Goal: Task Accomplishment & Management: Manage account settings

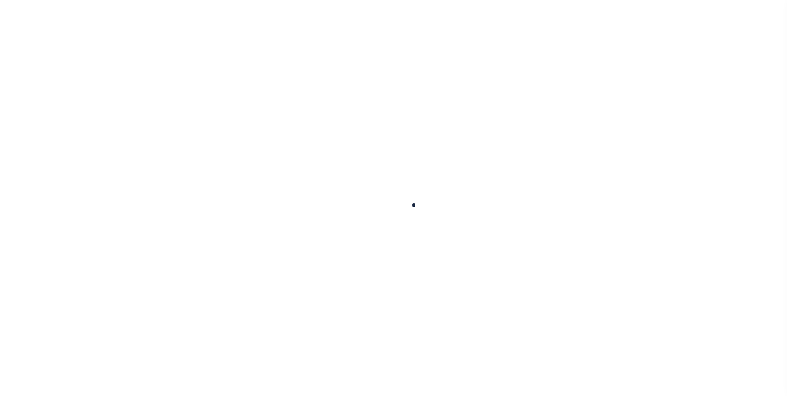
select select "100"
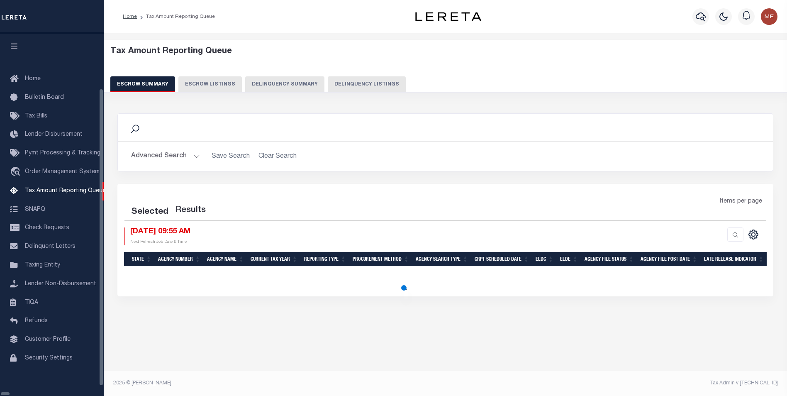
select select "100"
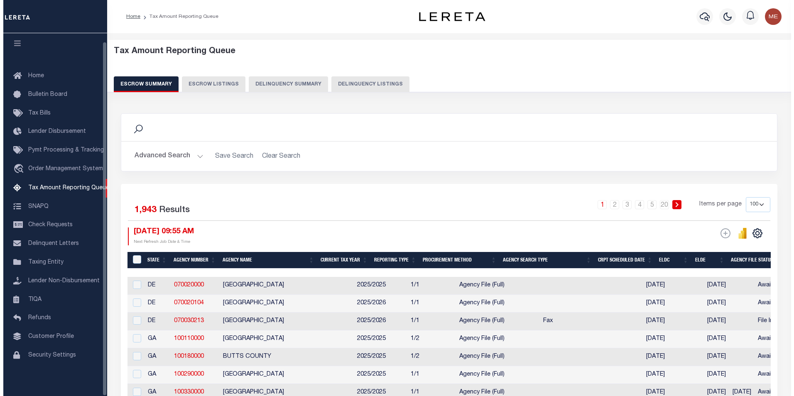
scroll to position [8, 0]
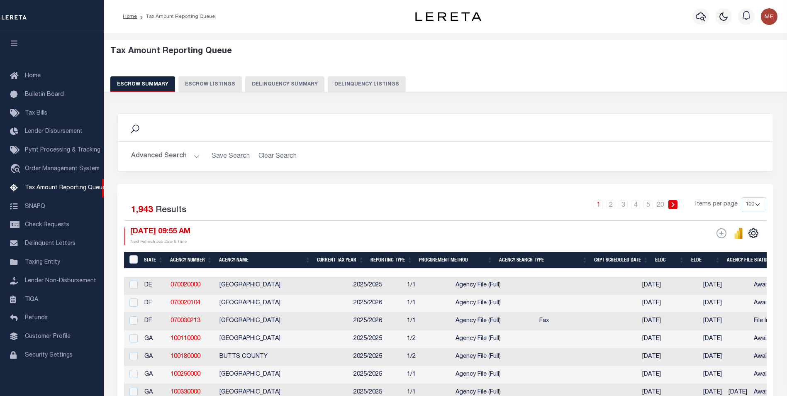
click at [274, 86] on button "Delinquency Summary" at bounding box center [284, 84] width 79 height 16
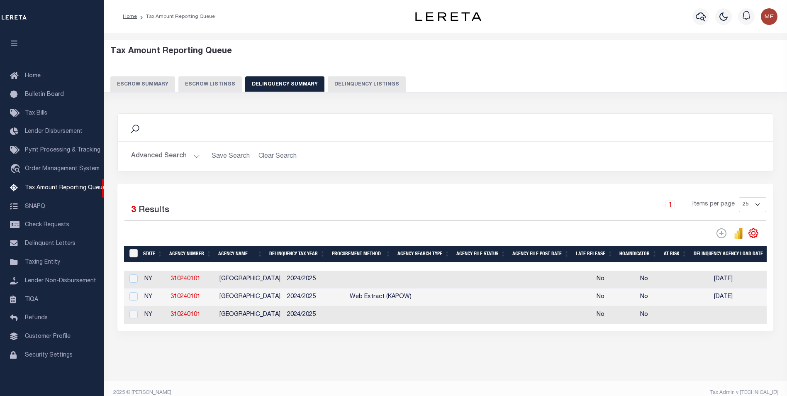
click at [362, 87] on button "Delinquency Listings" at bounding box center [367, 84] width 78 height 16
select select "100"
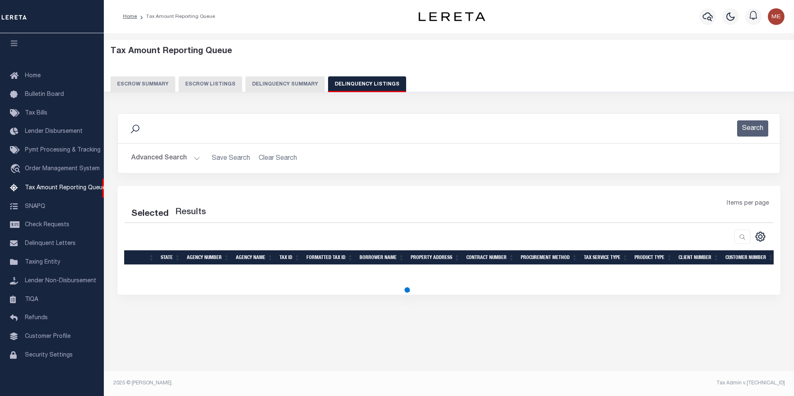
select select "100"
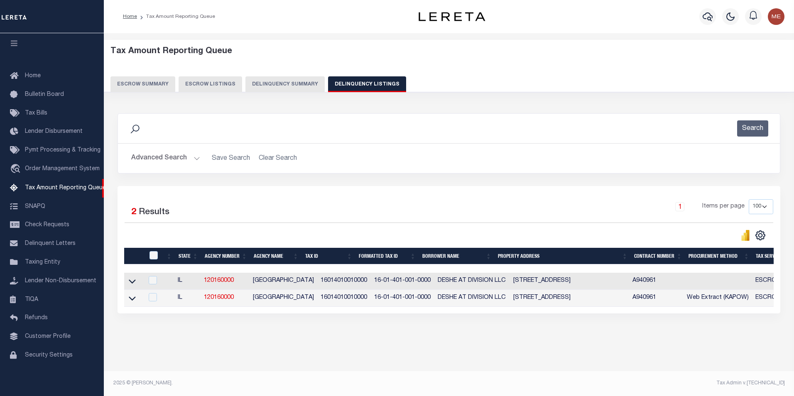
click at [181, 158] on button "Advanced Search" at bounding box center [165, 158] width 69 height 16
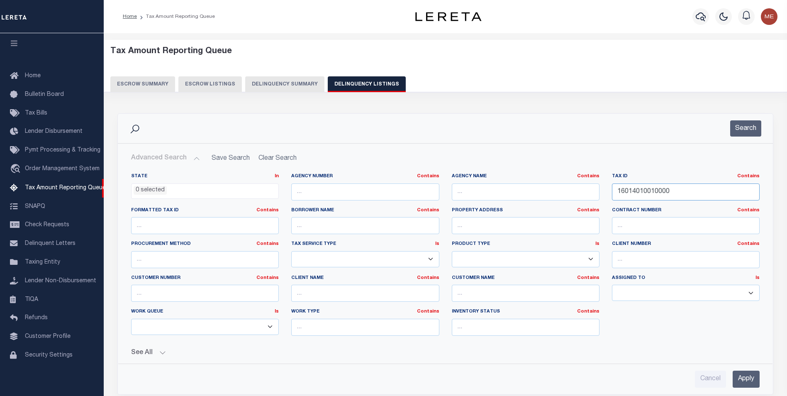
click at [689, 195] on input "16014010010000" at bounding box center [686, 191] width 148 height 17
paste input "R00004619"
type input "R00004619"
click at [751, 374] on input "Apply" at bounding box center [746, 379] width 27 height 17
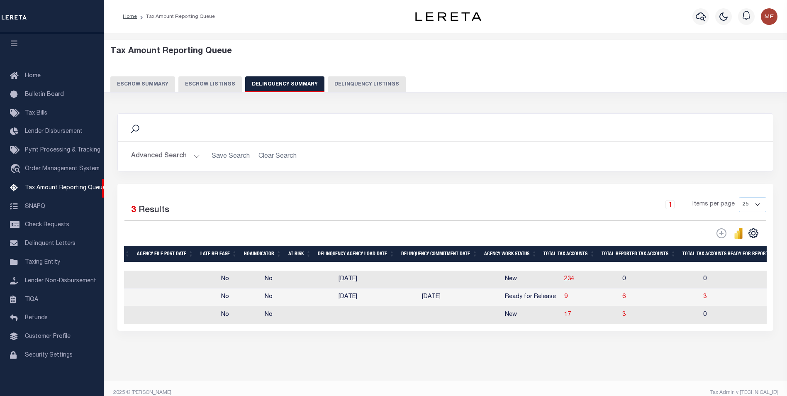
click at [188, 155] on button "Advanced Search" at bounding box center [165, 156] width 69 height 16
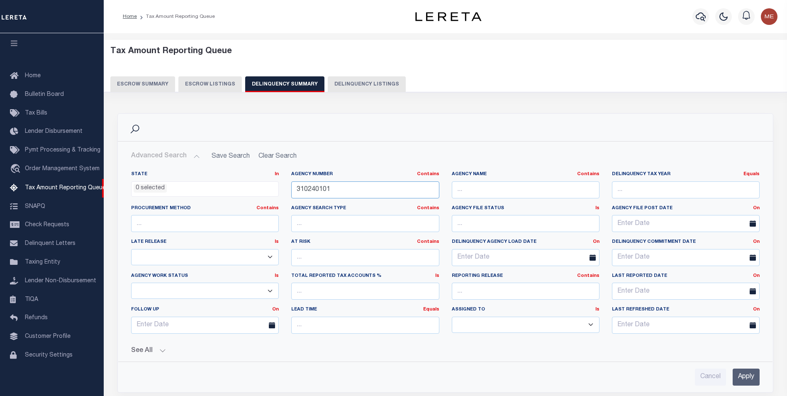
click at [382, 183] on input "310240101" at bounding box center [365, 189] width 148 height 17
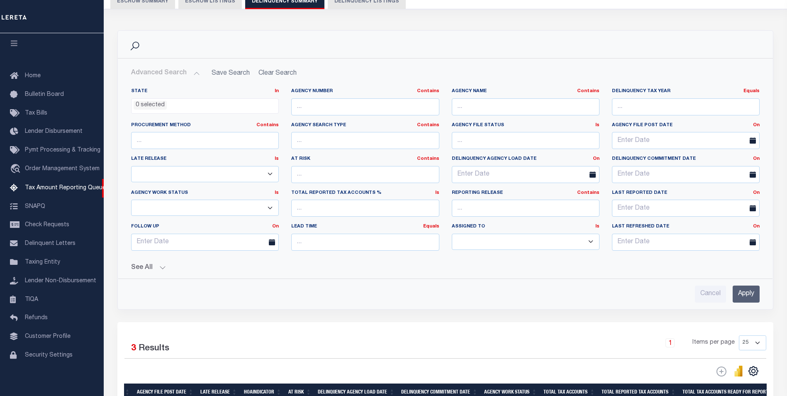
click at [750, 300] on input "Apply" at bounding box center [746, 294] width 27 height 17
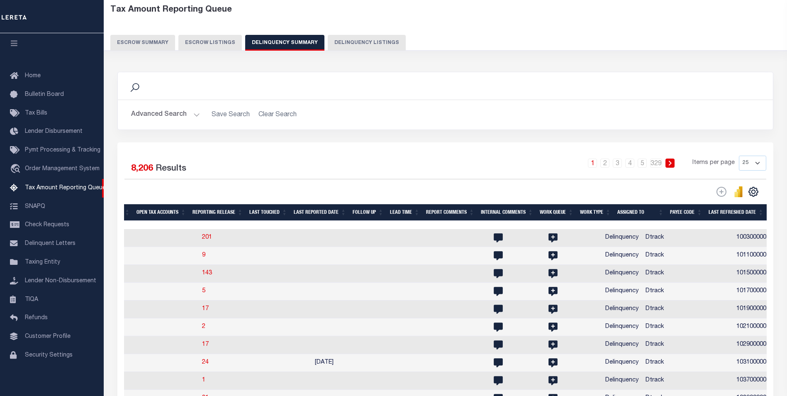
click at [182, 118] on button "Advanced Search" at bounding box center [165, 115] width 69 height 16
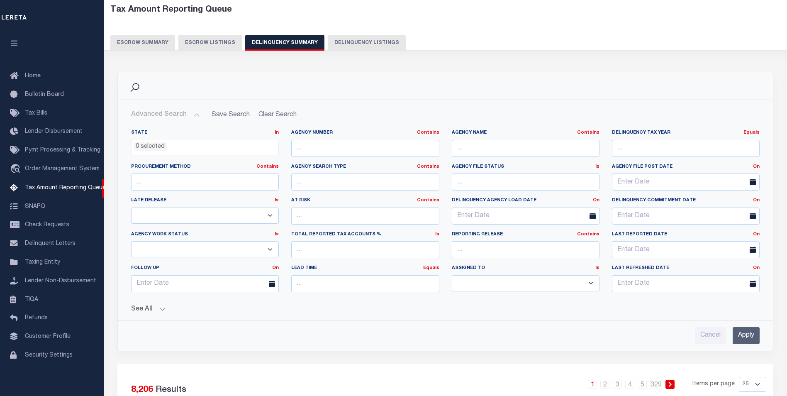
click at [156, 307] on button "See All" at bounding box center [445, 310] width 629 height 8
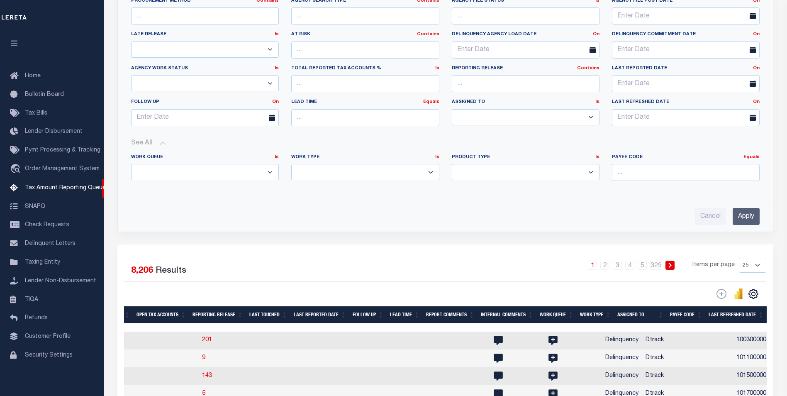
click at [384, 165] on select "Annual Delinquency Back Search Payment Status Check DTRACK" at bounding box center [365, 172] width 148 height 16
select select "AnnualDelinquency"
click at [291, 164] on select "Annual Delinquency Back Search Payment Status Check DTRACK" at bounding box center [365, 172] width 148 height 16
click at [747, 215] on input "Apply" at bounding box center [746, 216] width 27 height 17
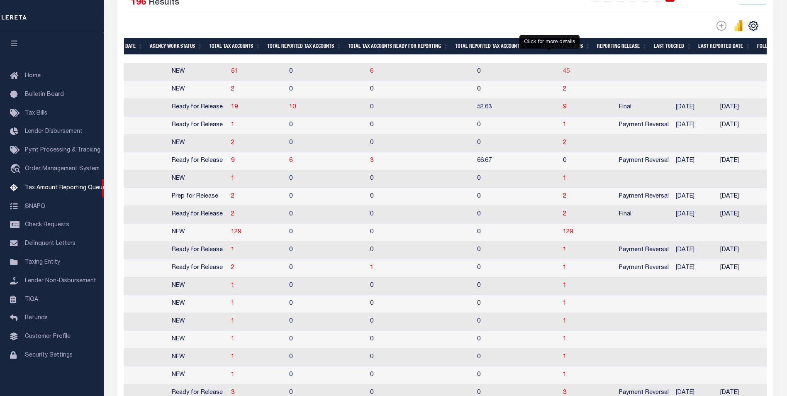
click at [563, 74] on span "45" at bounding box center [566, 71] width 7 height 6
select select "100"
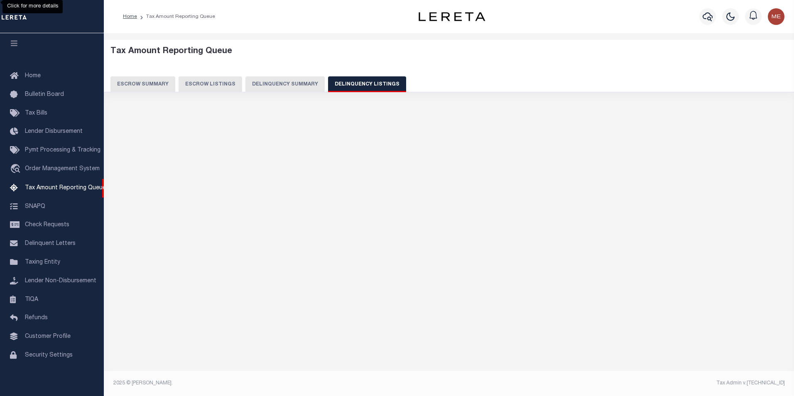
select select "100"
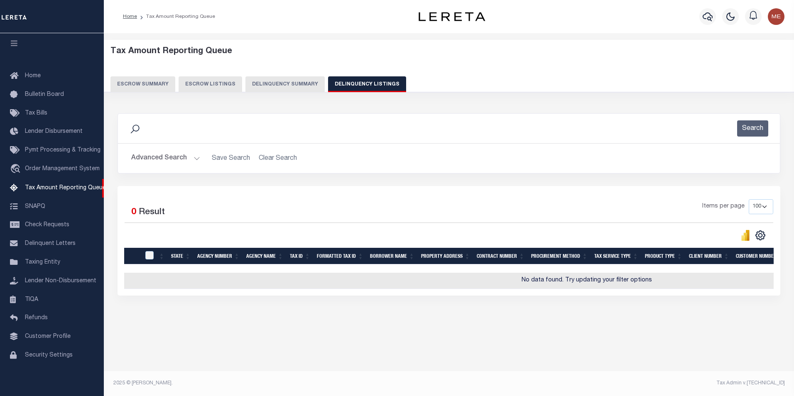
click at [183, 163] on button "Advanced Search" at bounding box center [165, 158] width 69 height 16
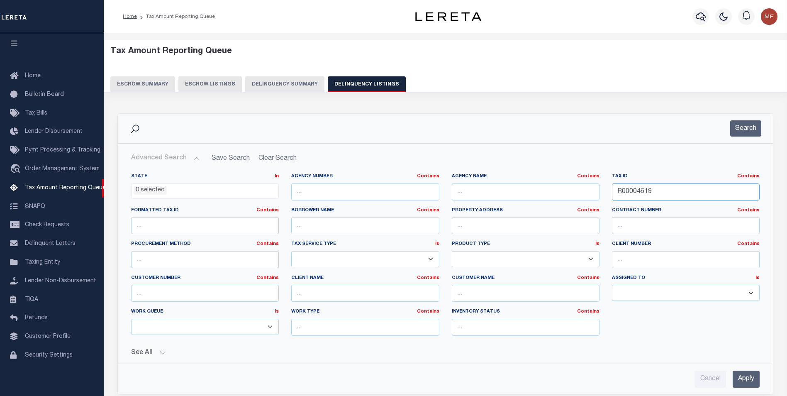
click at [655, 192] on input "R00004619" at bounding box center [686, 191] width 148 height 17
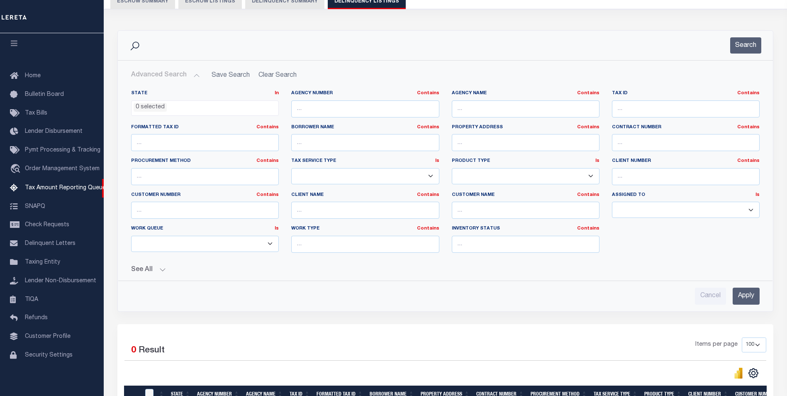
click at [746, 293] on input "Apply" at bounding box center [746, 296] width 27 height 17
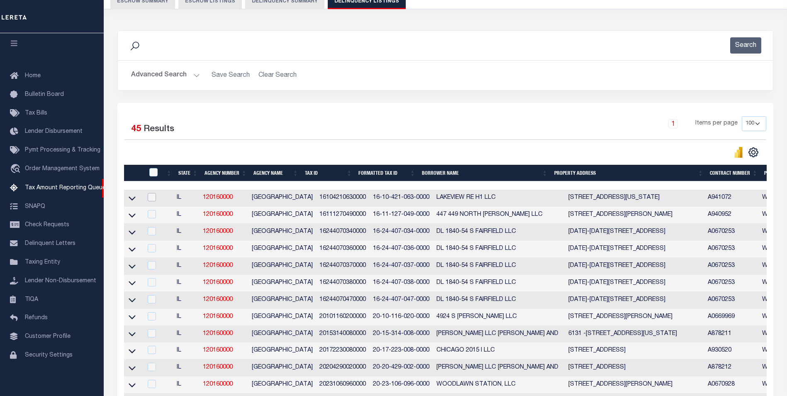
click at [155, 196] on input "checkbox" at bounding box center [152, 197] width 8 height 8
checkbox input "true"
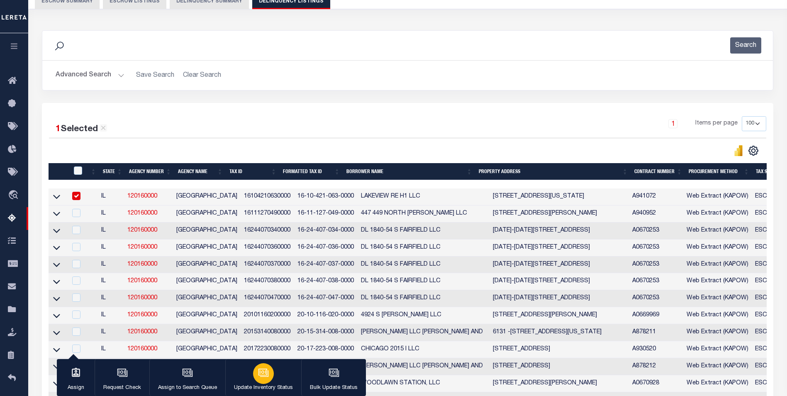
click at [284, 378] on button "Update Inventory Status" at bounding box center [263, 377] width 76 height 37
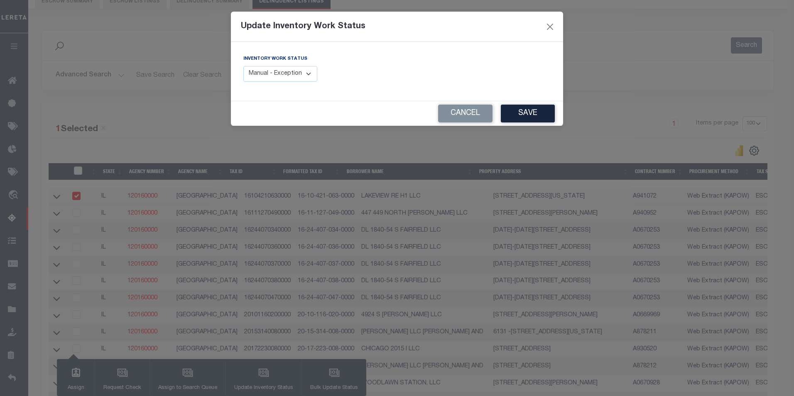
click at [308, 78] on select "Manual - Exception Pended - Awaiting Search Late Add Exception Completed" at bounding box center [280, 74] width 74 height 16
select select "4"
click at [243, 66] on select "Manual - Exception Pended - Awaiting Search Late Add Exception Completed" at bounding box center [280, 74] width 74 height 16
click at [524, 120] on button "Save" at bounding box center [528, 114] width 54 height 18
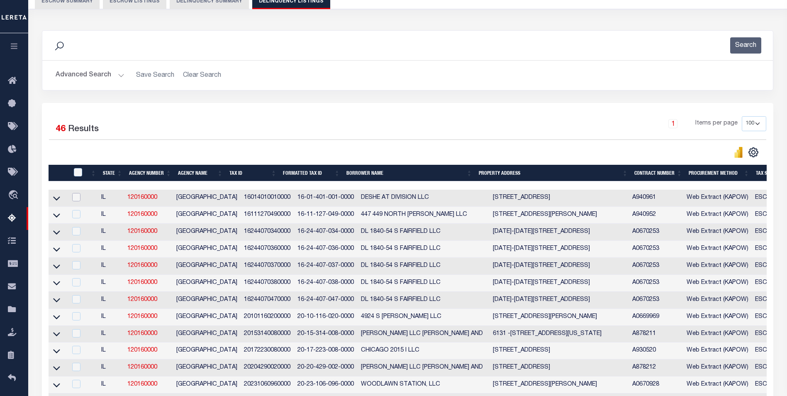
click at [75, 198] on input "checkbox" at bounding box center [76, 197] width 8 height 8
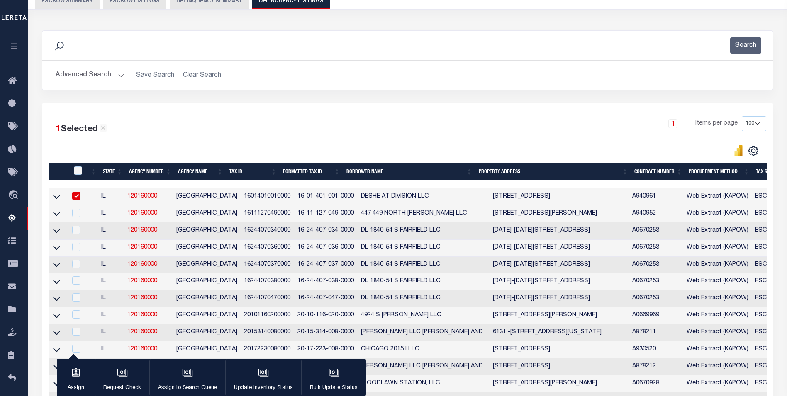
click at [77, 200] on input "checkbox" at bounding box center [76, 196] width 8 height 8
checkbox input "false"
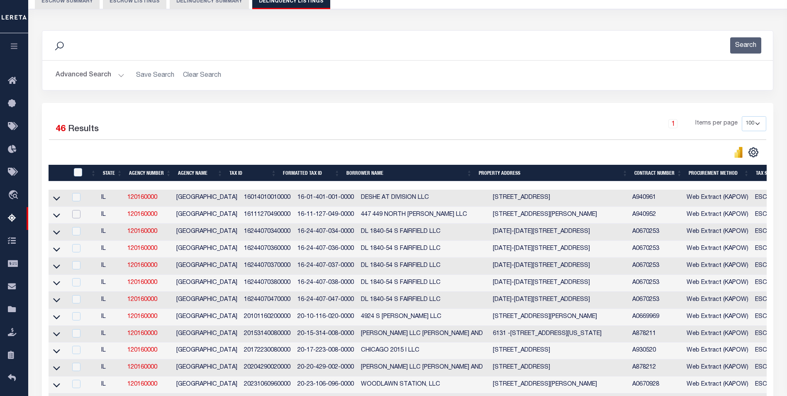
click at [81, 214] on input "checkbox" at bounding box center [76, 214] width 8 height 8
checkbox input "true"
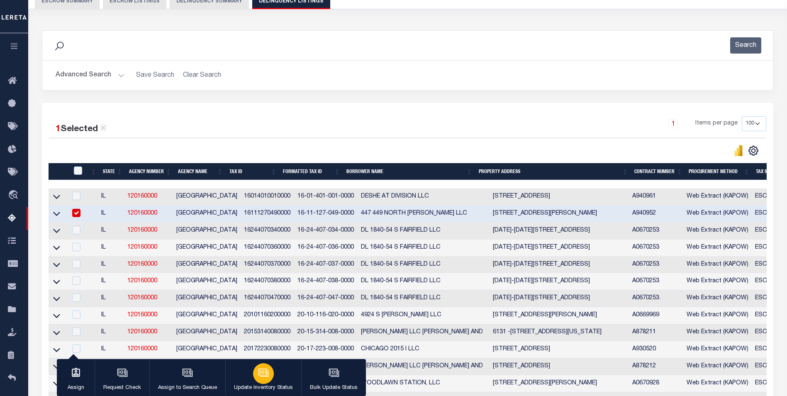
click at [252, 368] on button "Update Inventory Status" at bounding box center [263, 377] width 76 height 37
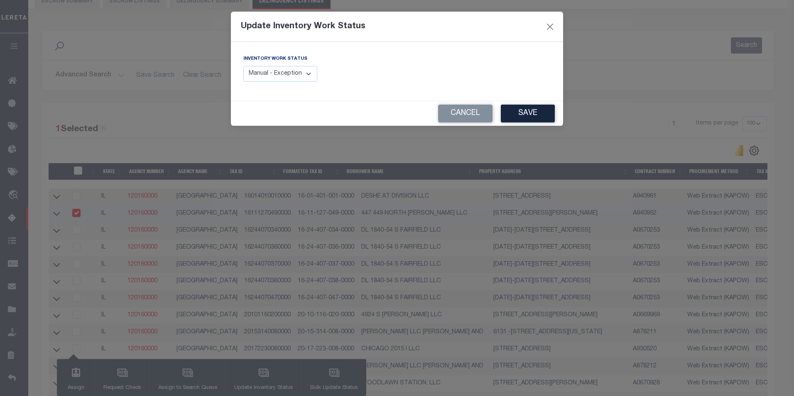
click at [301, 79] on select "Manual - Exception Pended - Awaiting Search Late Add Exception Completed" at bounding box center [280, 74] width 74 height 16
select select "4"
click at [243, 66] on select "Manual - Exception Pended - Awaiting Search Late Add Exception Completed" at bounding box center [280, 74] width 74 height 16
click at [517, 116] on button "Save" at bounding box center [528, 114] width 54 height 18
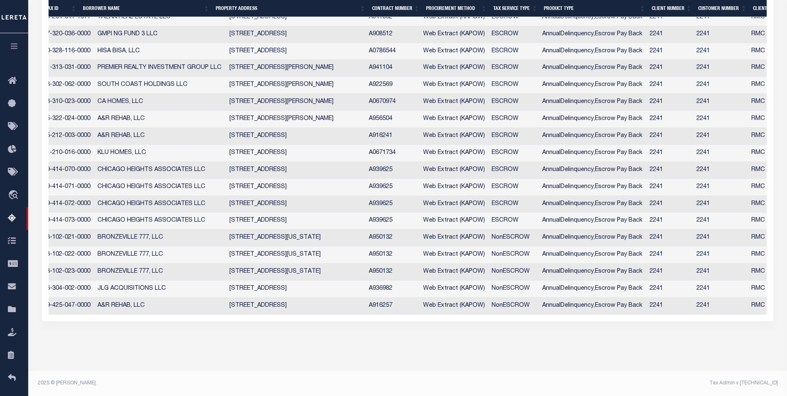
scroll to position [0, 98]
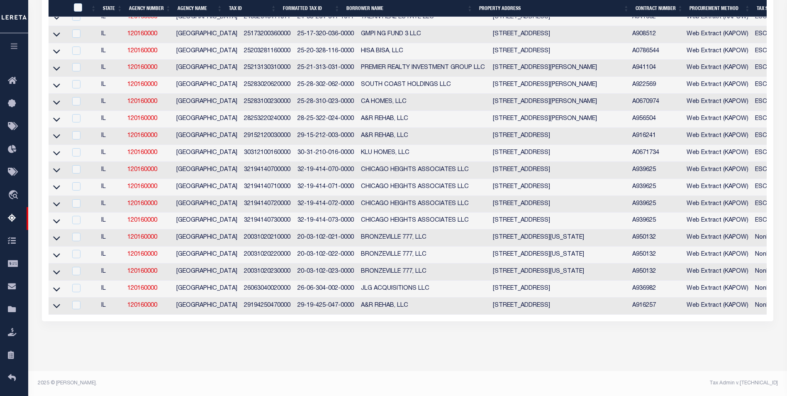
click at [258, 299] on td "29194250470000" at bounding box center [268, 306] width 54 height 17
click at [256, 299] on td "29194250470000" at bounding box center [268, 306] width 54 height 17
checkbox input "false"
click at [256, 298] on td "26063040020000" at bounding box center [268, 289] width 54 height 17
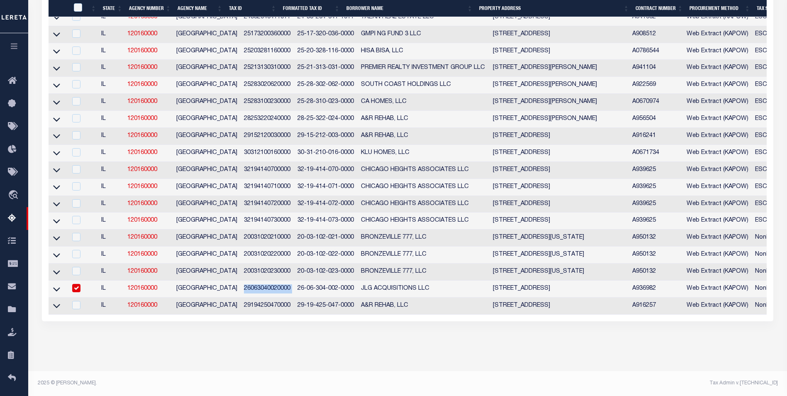
checkbox input "true"
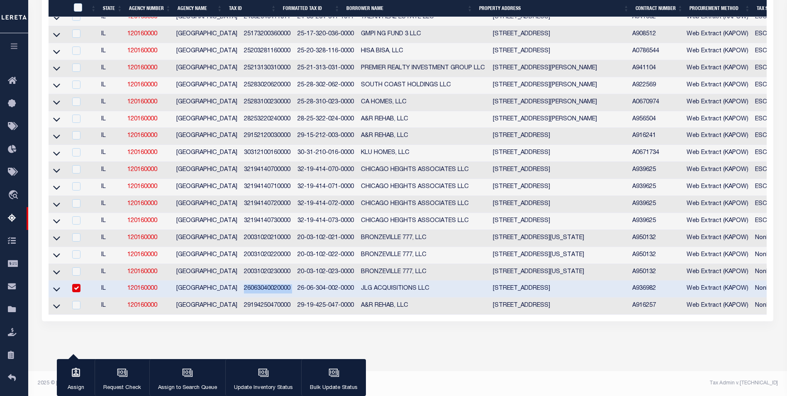
drag, startPoint x: 256, startPoint y: 299, endPoint x: 249, endPoint y: 314, distance: 15.8
click at [249, 314] on td "29194250470000" at bounding box center [268, 306] width 54 height 17
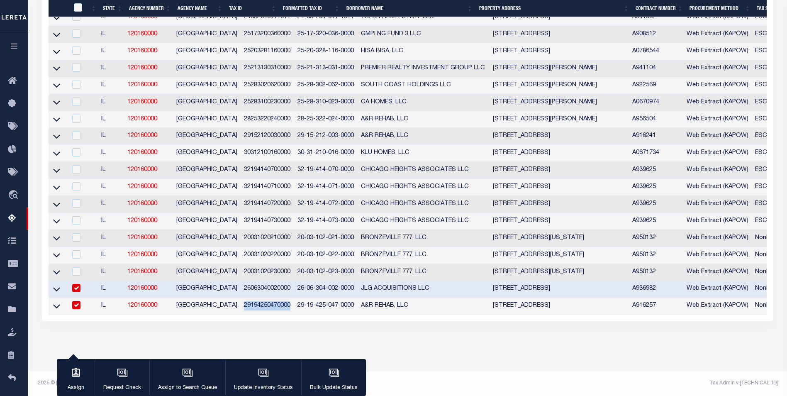
click at [249, 314] on td "29194250470000" at bounding box center [268, 306] width 54 height 17
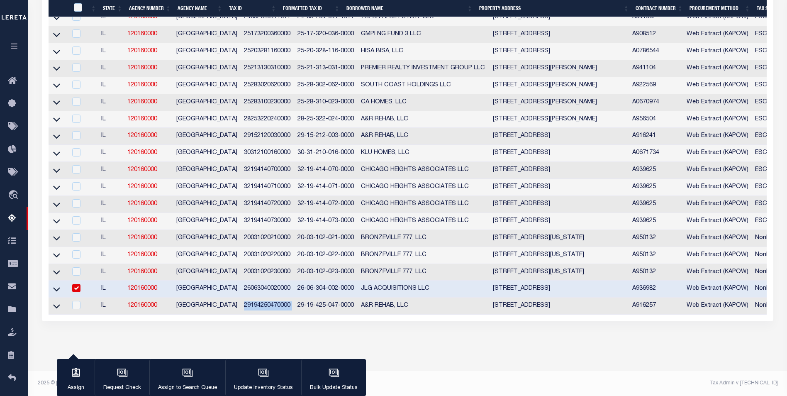
click at [249, 314] on td "29194250470000" at bounding box center [268, 306] width 54 height 17
checkbox input "true"
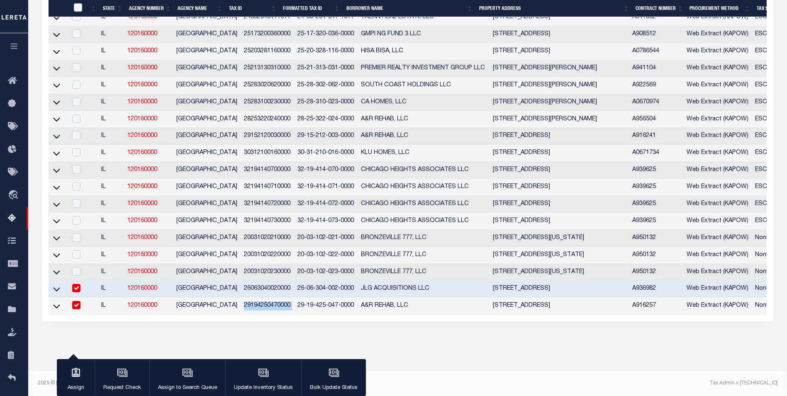
copy td "29194250470000"
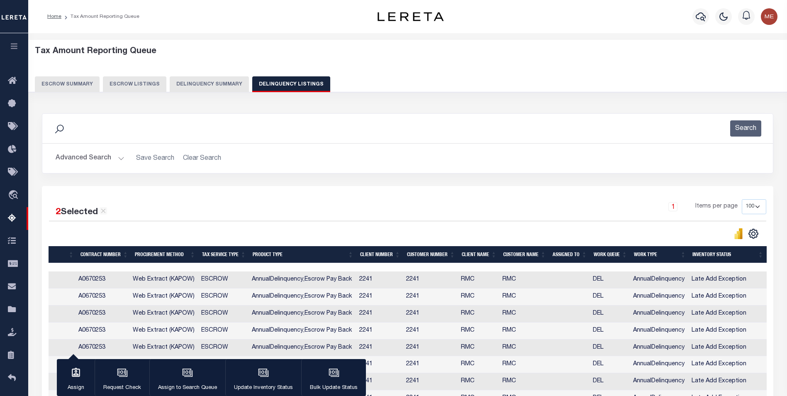
click at [197, 88] on button "Delinquency Summary" at bounding box center [209, 84] width 79 height 16
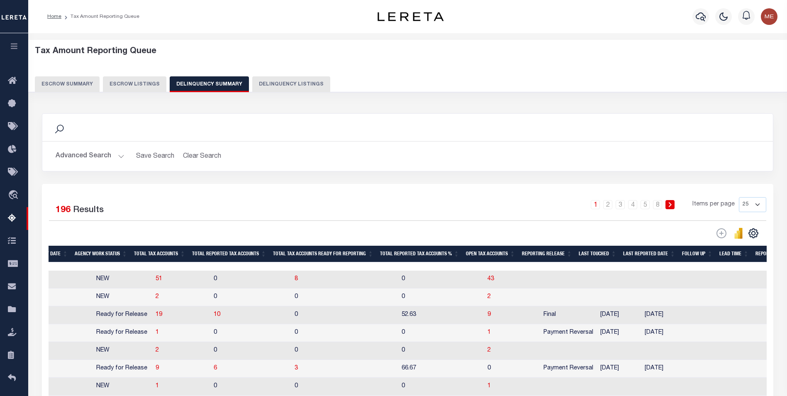
click at [298, 85] on button "Delinquency Listings" at bounding box center [291, 84] width 78 height 16
select select
select select "100"
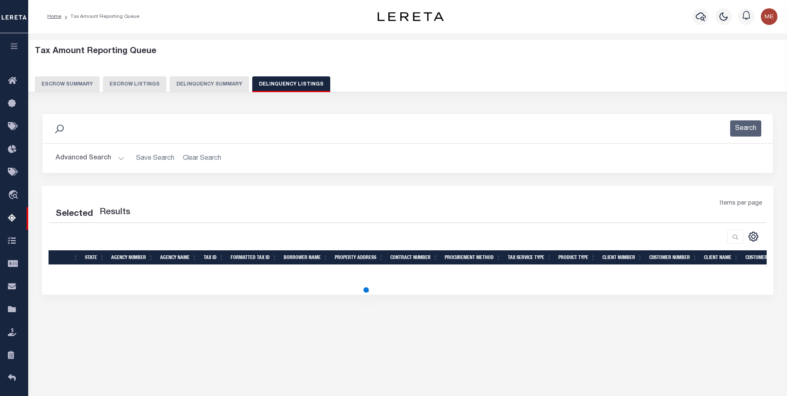
click at [119, 160] on button "Advanced Search" at bounding box center [90, 158] width 69 height 16
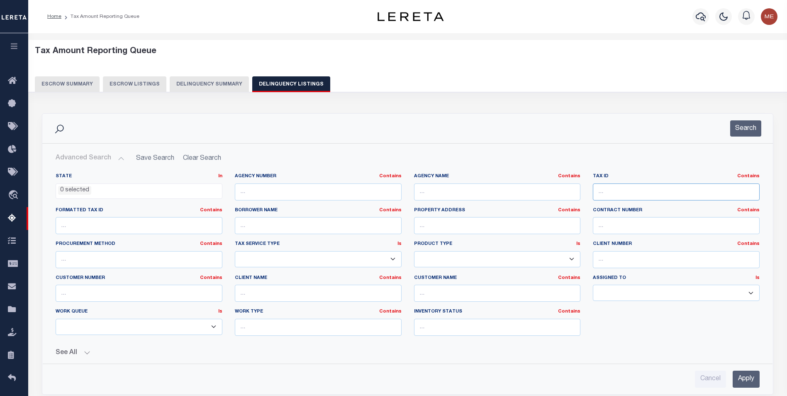
click at [646, 191] on input "text" at bounding box center [676, 191] width 167 height 17
paste input "29194250470000"
type input "29194250470000"
select select "100"
type input "29194250470000"
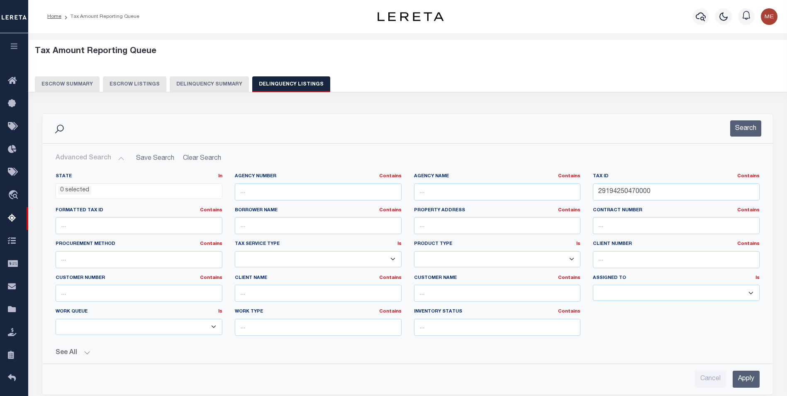
click at [755, 379] on input "Apply" at bounding box center [746, 379] width 27 height 17
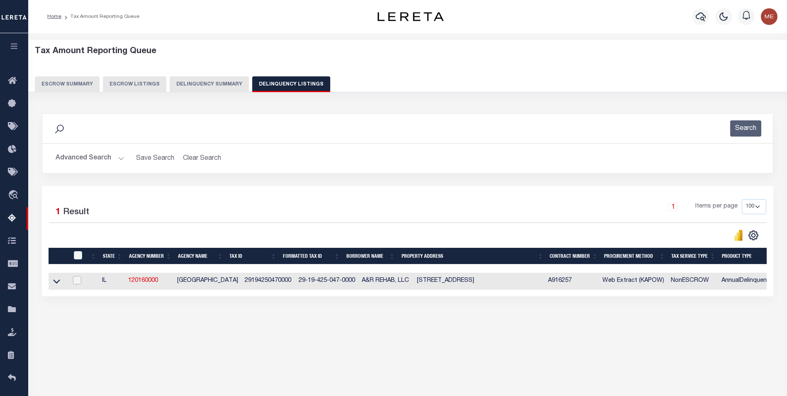
click at [75, 282] on input "checkbox" at bounding box center [77, 280] width 8 height 8
checkbox input "true"
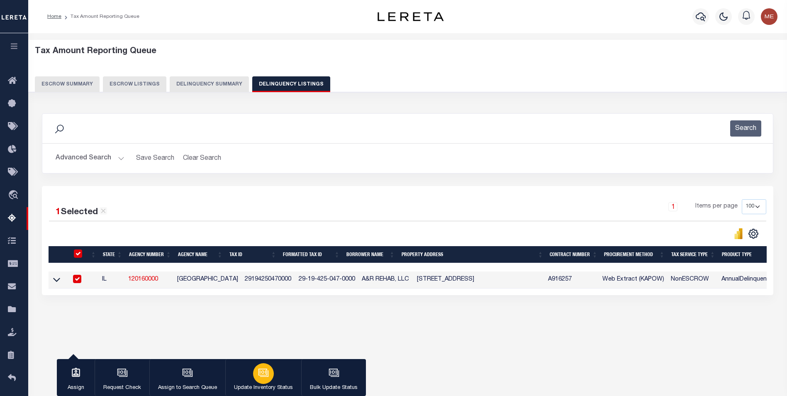
click at [256, 379] on div "button" at bounding box center [263, 373] width 21 height 21
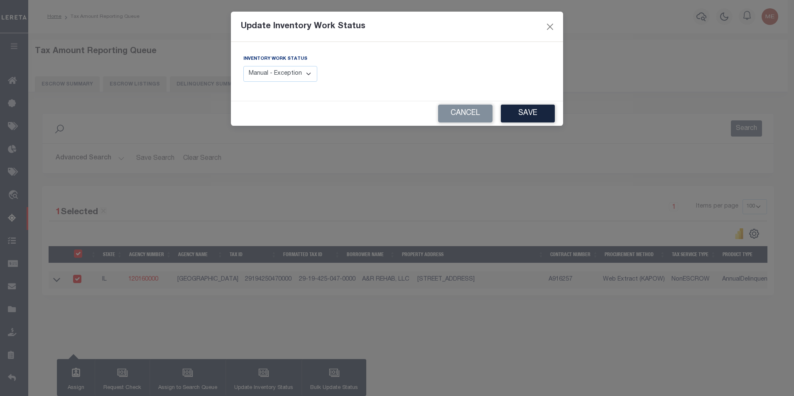
click at [289, 75] on select "Manual - Exception Pended - Awaiting Search Late Add Exception Completed" at bounding box center [280, 74] width 74 height 16
select select "4"
click at [243, 66] on select "Manual - Exception Pended - Awaiting Search Late Add Exception Completed" at bounding box center [280, 74] width 74 height 16
click at [549, 115] on button "Save" at bounding box center [528, 114] width 54 height 18
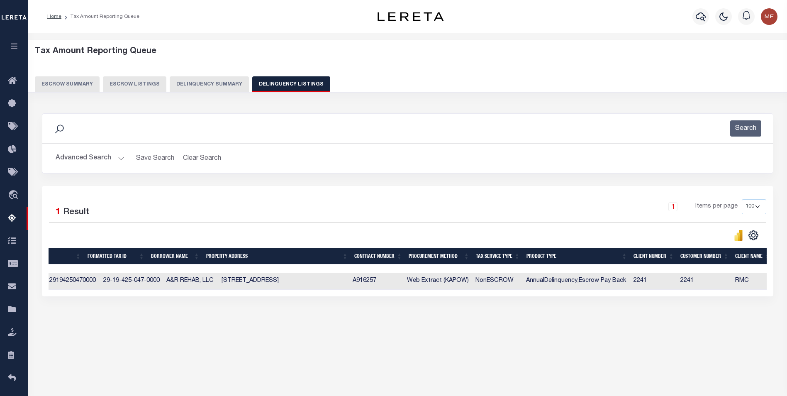
scroll to position [0, 0]
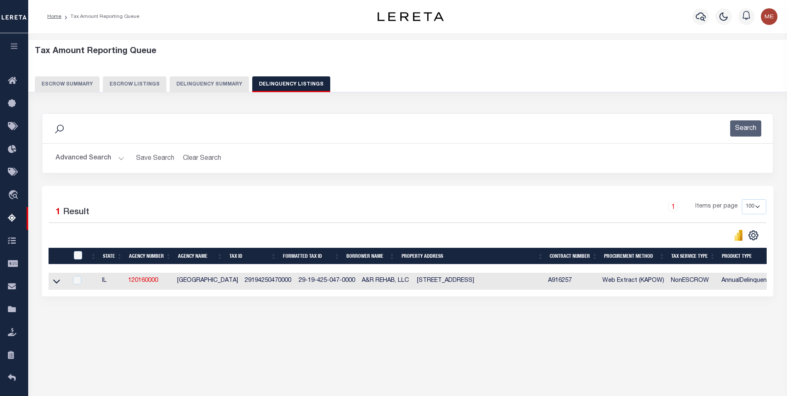
click at [183, 82] on button "Delinquency Summary" at bounding box center [209, 84] width 79 height 16
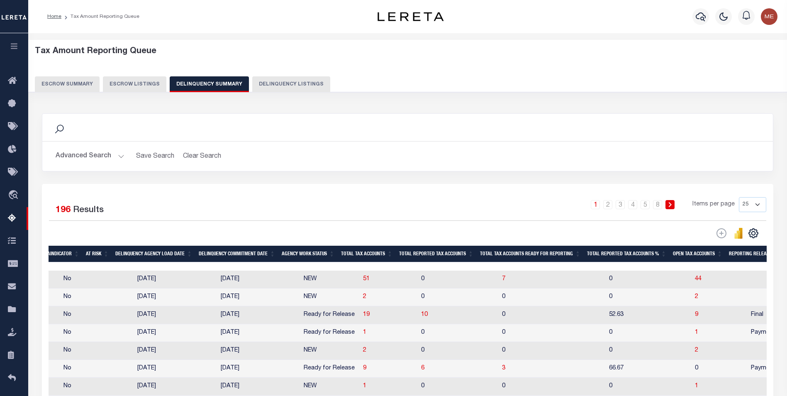
scroll to position [0, 452]
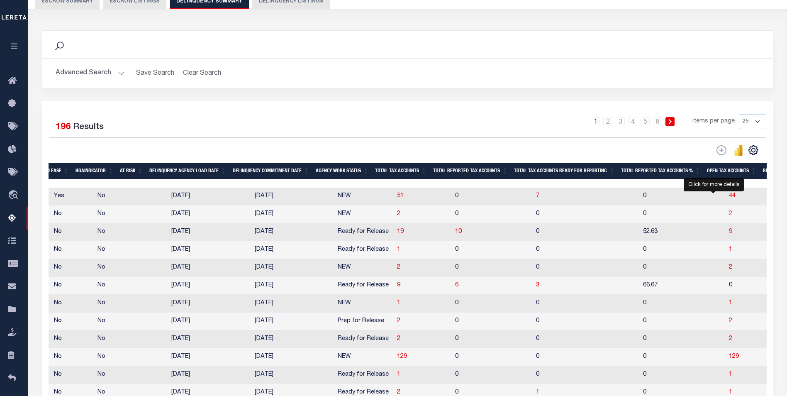
click at [729, 216] on span "2" at bounding box center [730, 214] width 3 height 6
select select "100"
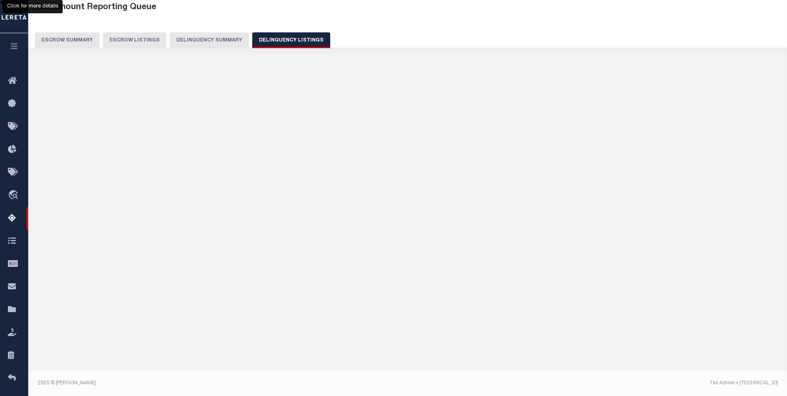
select select "100"
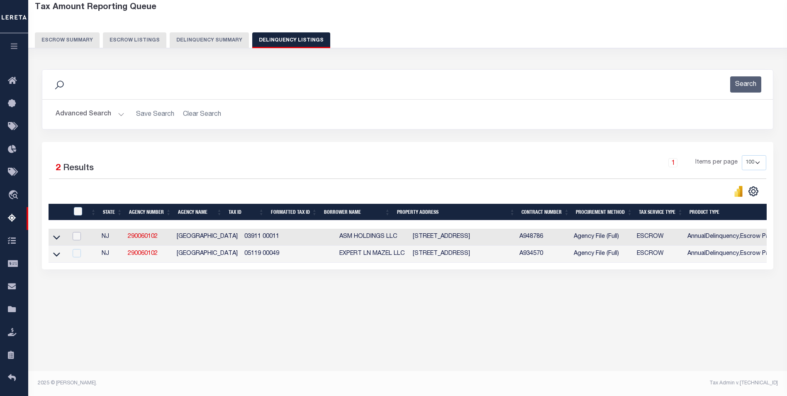
click at [74, 238] on input "checkbox" at bounding box center [77, 236] width 8 height 8
checkbox input "true"
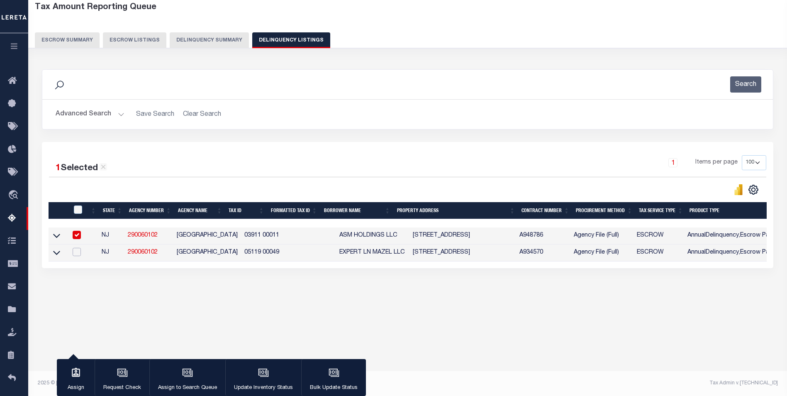
click at [74, 252] on input "checkbox" at bounding box center [77, 252] width 8 height 8
checkbox input "true"
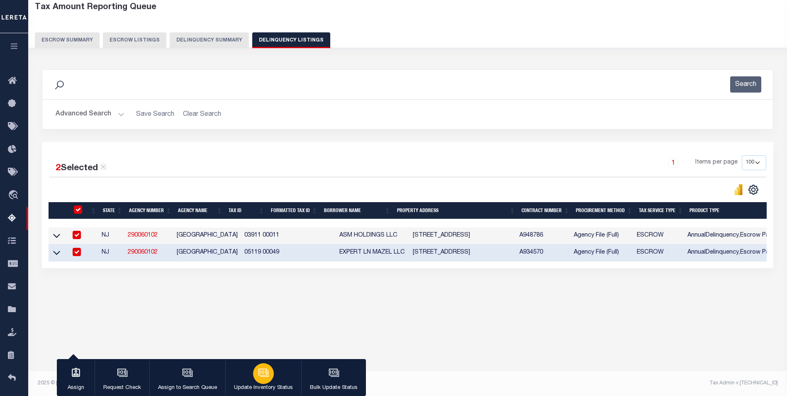
click at [282, 378] on button "Update Inventory Status" at bounding box center [263, 377] width 76 height 37
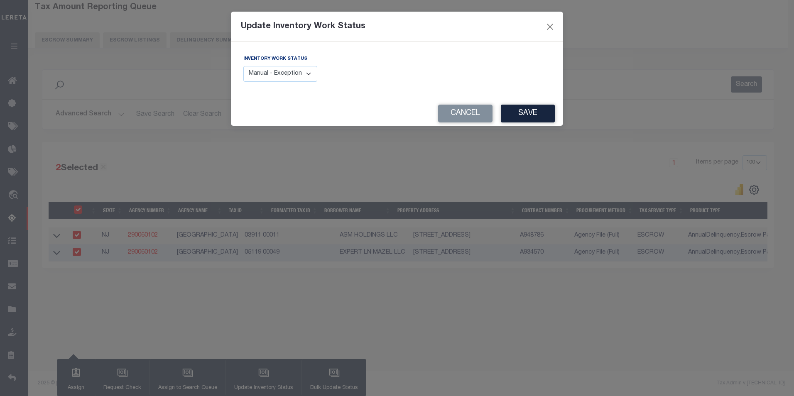
drag, startPoint x: 303, startPoint y: 80, endPoint x: 302, endPoint y: 90, distance: 10.8
click at [302, 90] on div "Processing data updates, please wait... Inventory Work Status Manual - Exceptio…" at bounding box center [397, 71] width 332 height 59
select select "4"
click at [243, 66] on select "Manual - Exception Pended - Awaiting Search Late Add Exception Completed" at bounding box center [280, 74] width 74 height 16
click at [508, 112] on button "Save" at bounding box center [528, 114] width 54 height 18
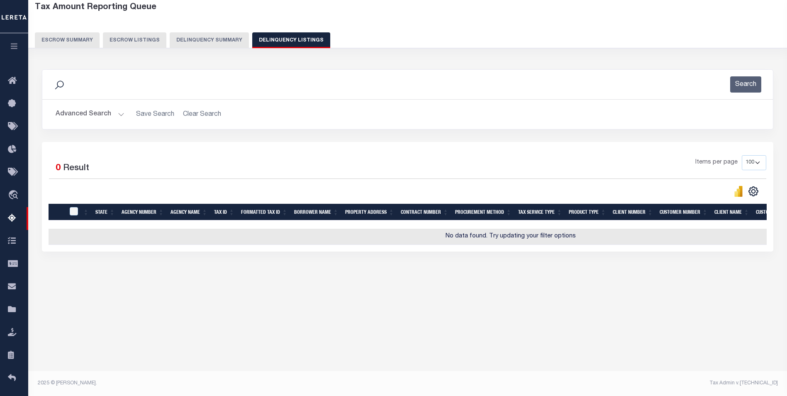
click at [198, 44] on button "Delinquency Summary" at bounding box center [209, 40] width 79 height 16
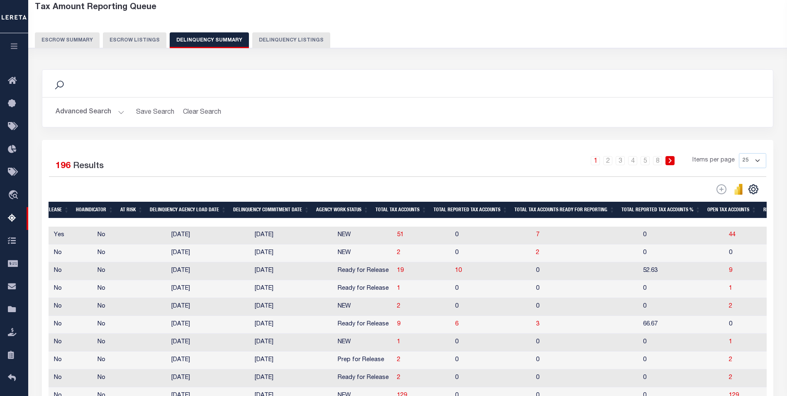
click at [125, 110] on h2 "Advanced Search Save Search Clear Search SummaryGridWrapper_dynamictable_____De…" at bounding box center [408, 112] width 718 height 16
click at [112, 115] on button "Advanced Search" at bounding box center [90, 112] width 69 height 16
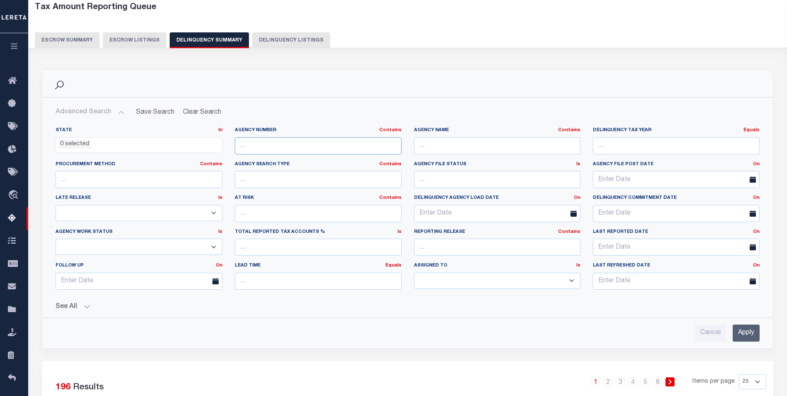
click at [311, 142] on input "text" at bounding box center [318, 145] width 167 height 17
paste input "[GEOGRAPHIC_DATA]"
type input "[GEOGRAPHIC_DATA]"
click at [456, 144] on input "text" at bounding box center [497, 145] width 167 height 17
paste input "[GEOGRAPHIC_DATA]"
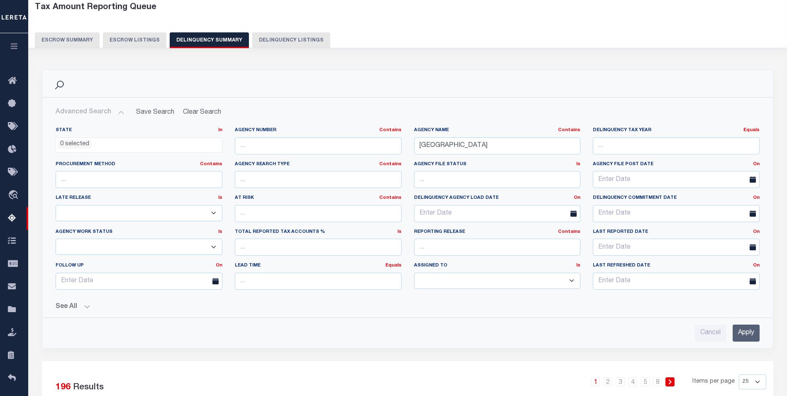
click at [739, 330] on input "Apply" at bounding box center [746, 333] width 27 height 17
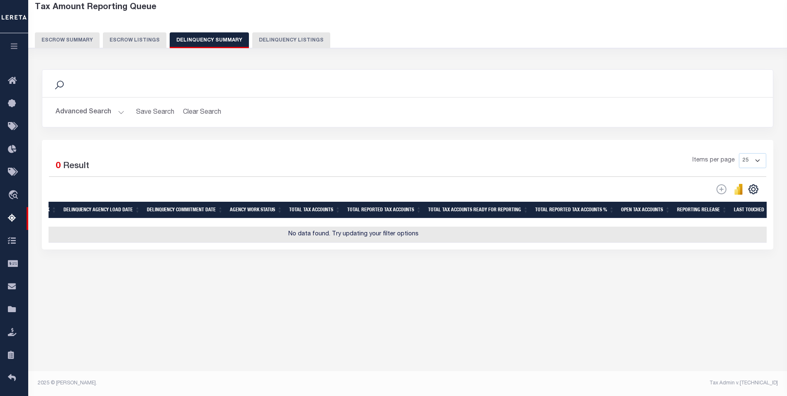
click at [117, 116] on button "Advanced Search" at bounding box center [90, 112] width 69 height 16
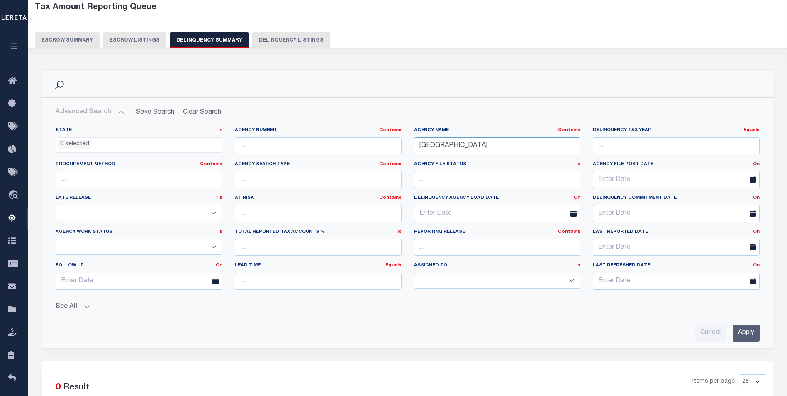
click at [553, 145] on input "[GEOGRAPHIC_DATA]" at bounding box center [497, 145] width 167 height 17
click at [91, 304] on button "See All" at bounding box center [408, 307] width 704 height 8
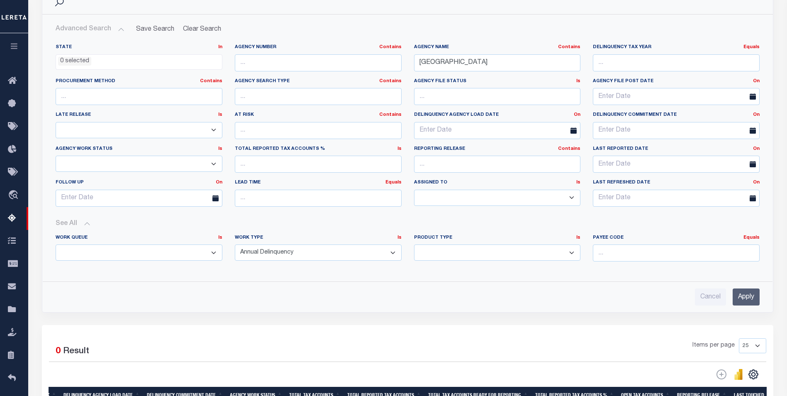
scroll to position [86, 0]
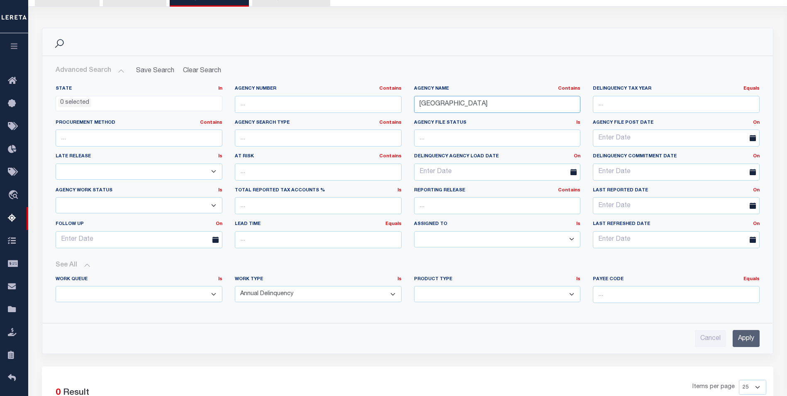
click at [467, 105] on input "[GEOGRAPHIC_DATA]" at bounding box center [497, 104] width 167 height 17
type input "CHAVES"
click at [740, 331] on input "Apply" at bounding box center [746, 338] width 27 height 17
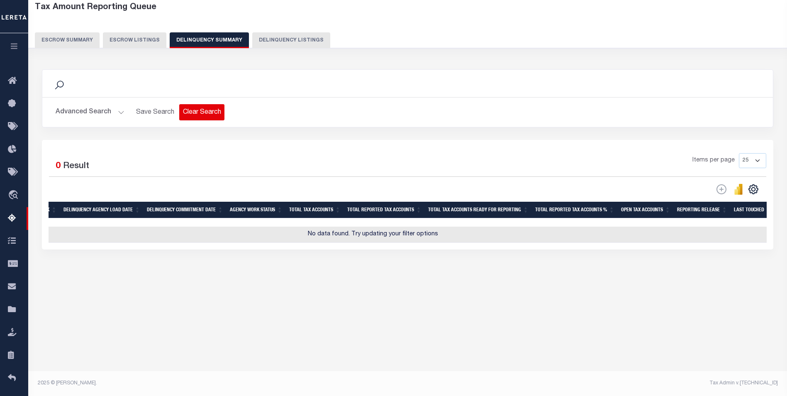
scroll to position [0, 0]
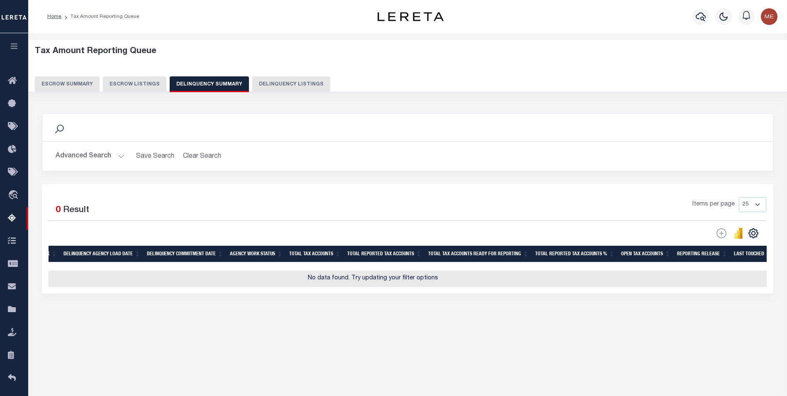
click at [99, 156] on button "Advanced Search" at bounding box center [90, 156] width 69 height 16
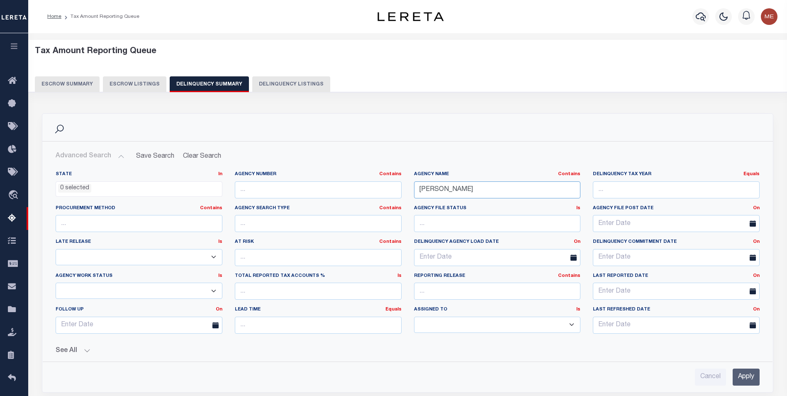
click at [475, 181] on input "CHAVES" at bounding box center [497, 189] width 167 height 17
click at [472, 185] on input "CHAVES" at bounding box center [497, 189] width 167 height 17
click at [752, 379] on input "Apply" at bounding box center [746, 377] width 27 height 17
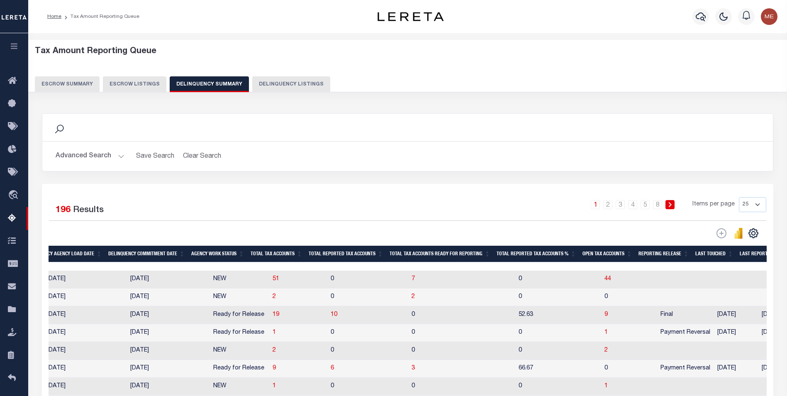
scroll to position [0, 626]
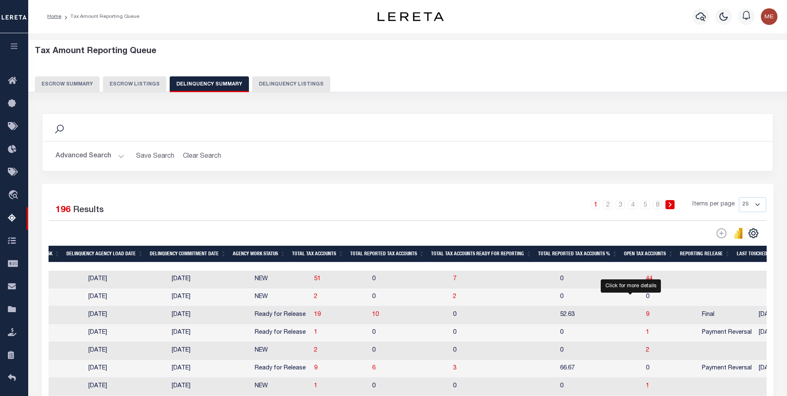
drag, startPoint x: 631, startPoint y: 319, endPoint x: 403, endPoint y: 322, distance: 228.3
click at [646, 318] on span "9" at bounding box center [647, 315] width 3 height 6
select select "100"
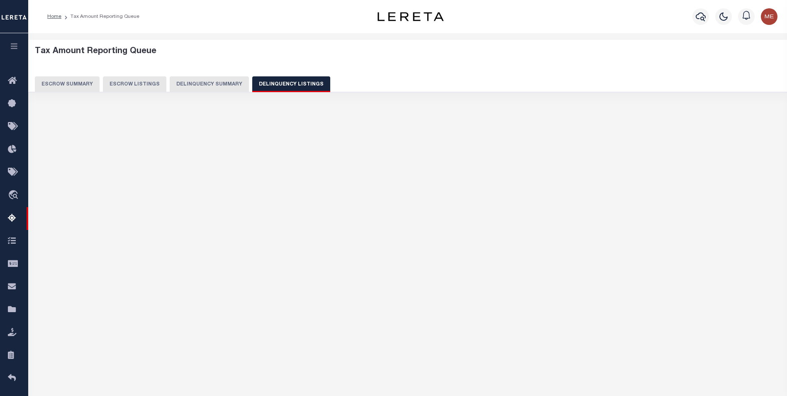
select select "100"
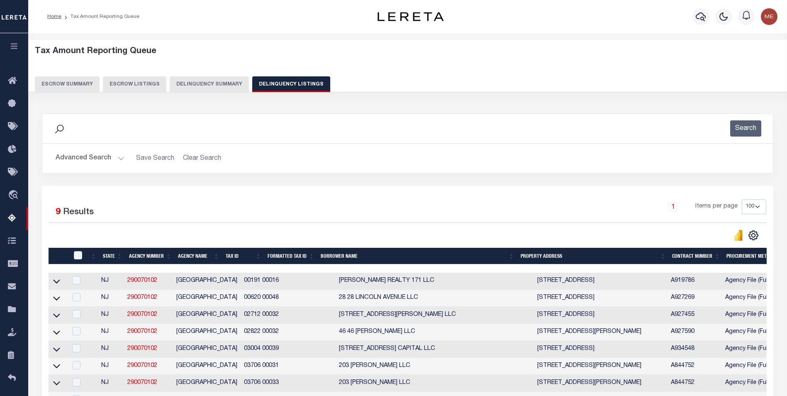
drag, startPoint x: 57, startPoint y: 284, endPoint x: 142, endPoint y: 296, distance: 85.2
click at [58, 283] on icon at bounding box center [56, 282] width 7 height 4
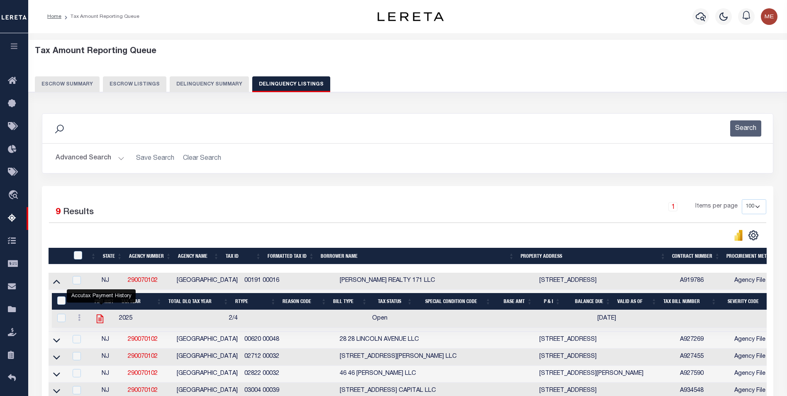
click at [100, 317] on icon "" at bounding box center [100, 319] width 7 height 9
checkbox input "true"
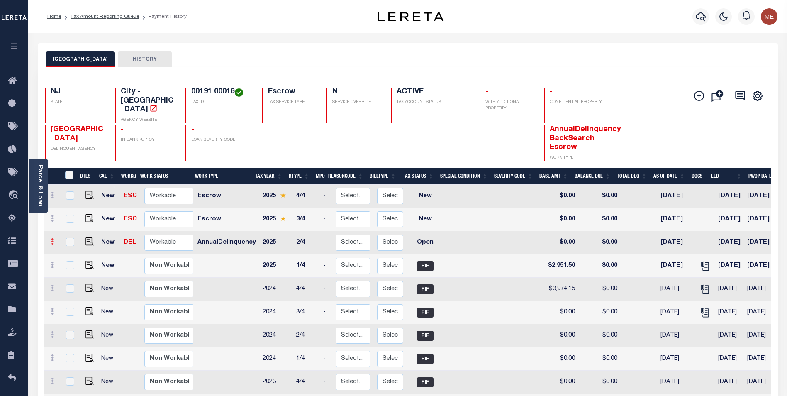
click at [52, 238] on icon at bounding box center [52, 241] width 2 height 7
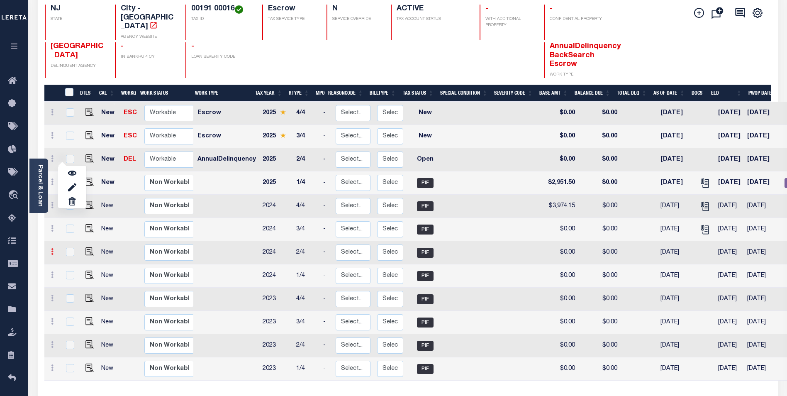
click at [53, 248] on icon at bounding box center [52, 251] width 2 height 7
click at [72, 276] on img at bounding box center [72, 280] width 8 height 9
type input "$0.00"
type input "[DATE]"
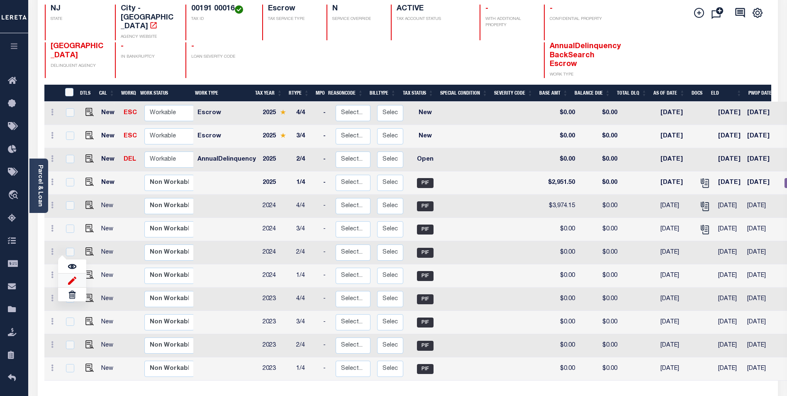
select select "PIF"
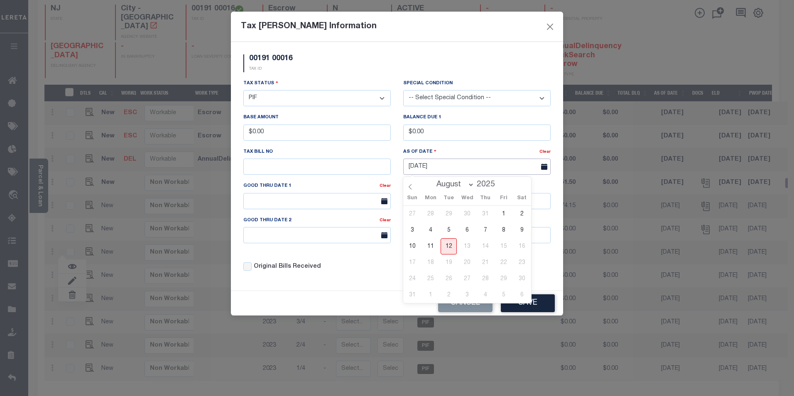
click at [427, 164] on input "[DATE]" at bounding box center [476, 167] width 147 height 16
click at [425, 165] on input "08/12/2025" at bounding box center [476, 167] width 147 height 16
click at [409, 188] on icon at bounding box center [410, 187] width 6 height 6
select select "6"
click at [448, 215] on span "1" at bounding box center [448, 214] width 16 height 16
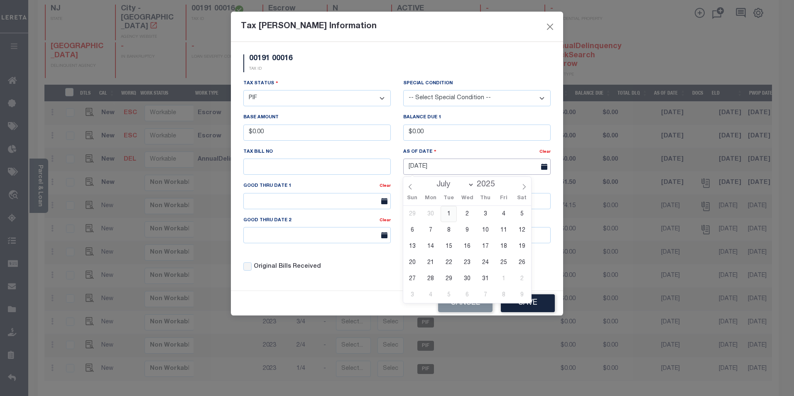
type input "[DATE]"
click at [516, 309] on button "Save" at bounding box center [528, 303] width 54 height 18
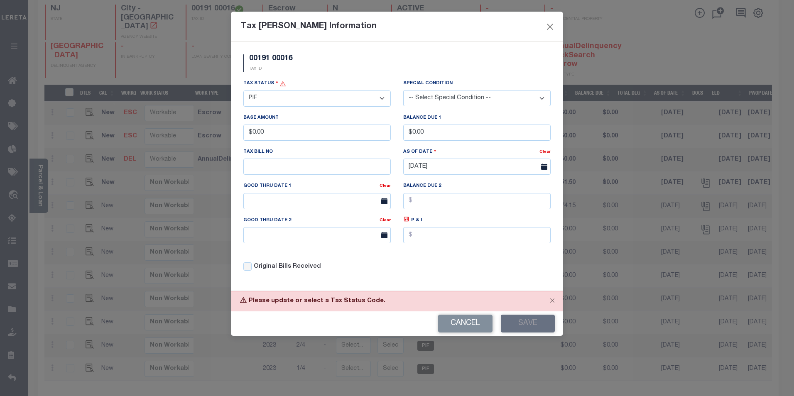
click at [253, 97] on select "- Select Status - Open Due/Unpaid Paid Incomplete No Tax Due Internal Refund Pr…" at bounding box center [316, 98] width 147 height 16
select select "DUE"
click at [243, 90] on select "- Select Status - Open Due/Unpaid Paid Incomplete No Tax Due Internal Refund Pr…" at bounding box center [316, 98] width 147 height 16
click at [306, 133] on input "$0.00" at bounding box center [316, 133] width 147 height 16
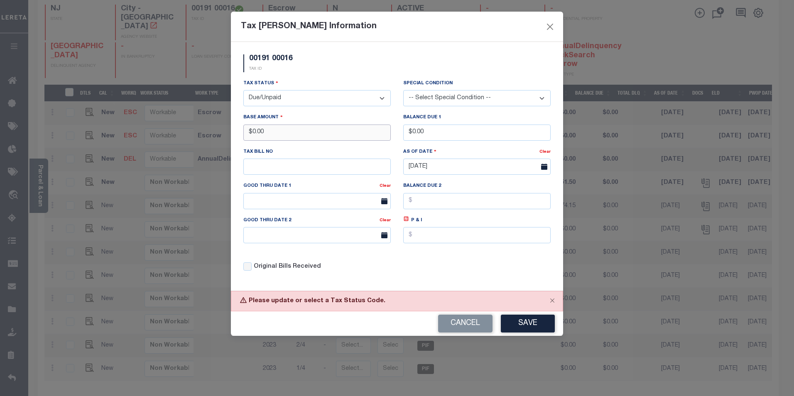
click at [306, 133] on input "$0.00" at bounding box center [316, 133] width 147 height 16
type input "$500.00"
click at [482, 144] on div "Balance Due 1 $0.00" at bounding box center [477, 130] width 160 height 34
click at [479, 139] on input "$0.00" at bounding box center [476, 133] width 147 height 16
click at [479, 136] on input "$0.00" at bounding box center [476, 133] width 147 height 16
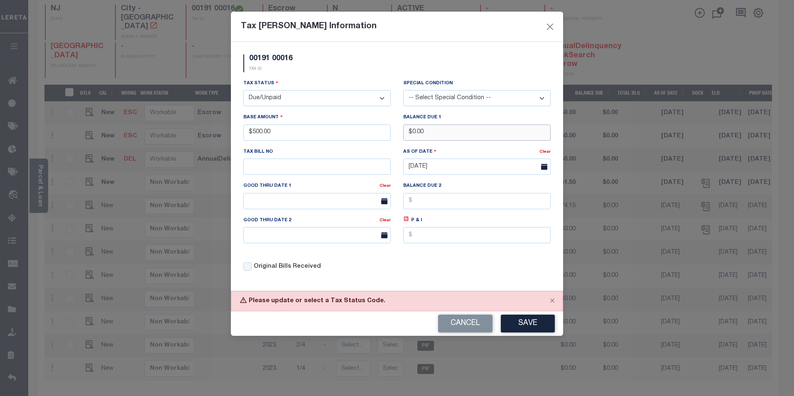
click at [479, 136] on input "$0.00" at bounding box center [476, 133] width 147 height 16
type input "$"
type input "$500.00"
click at [516, 323] on button "Save" at bounding box center [528, 324] width 54 height 18
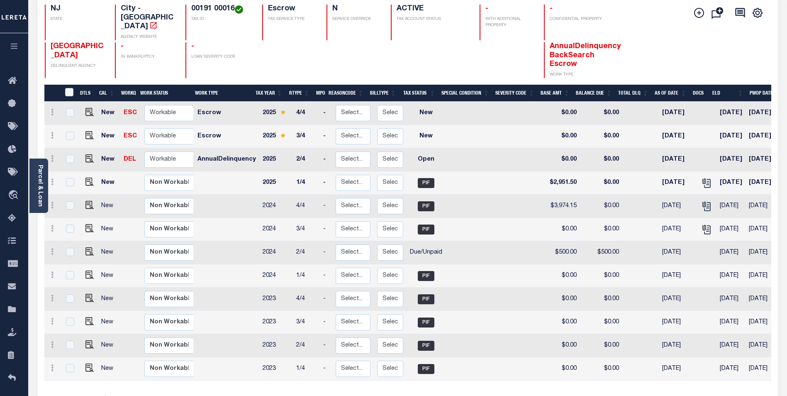
scroll to position [0, 0]
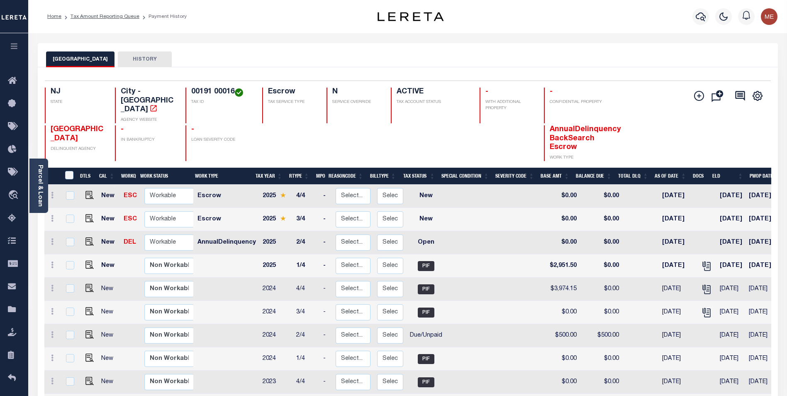
click at [125, 13] on li "Tax Amount Reporting Queue" at bounding box center [100, 16] width 78 height 7
click at [122, 17] on link "Tax Amount Reporting Queue" at bounding box center [105, 16] width 69 height 5
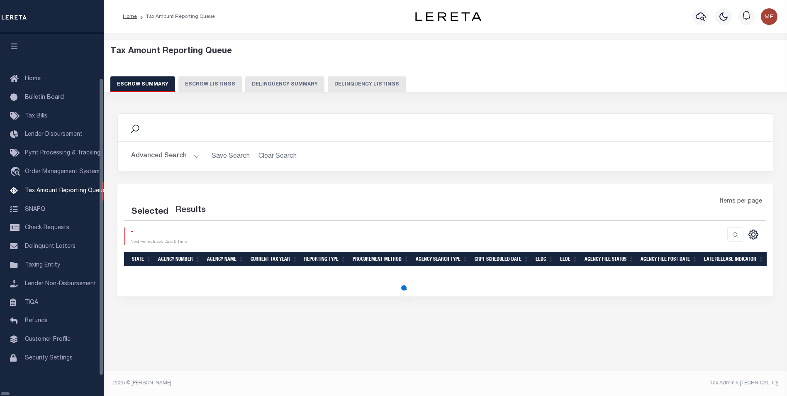
select select "100"
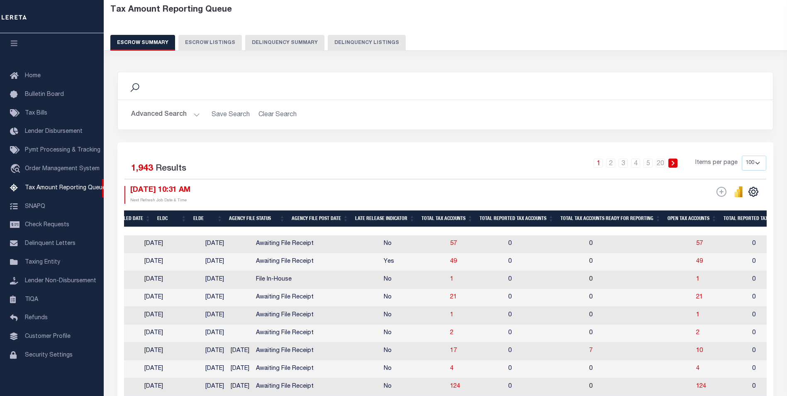
scroll to position [0, 415]
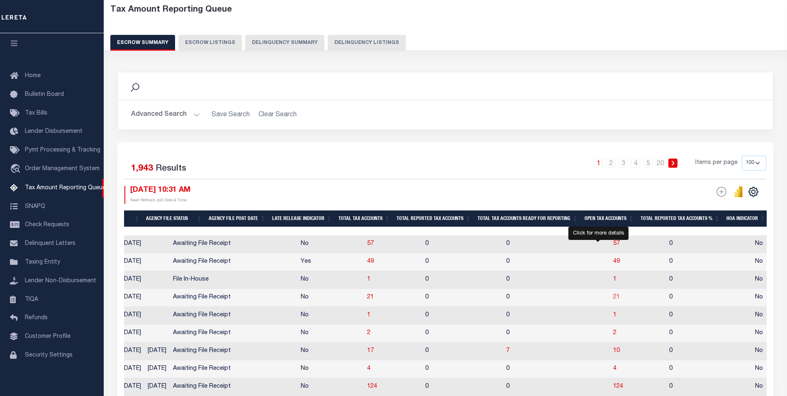
click at [614, 298] on span "21" at bounding box center [617, 297] width 7 height 6
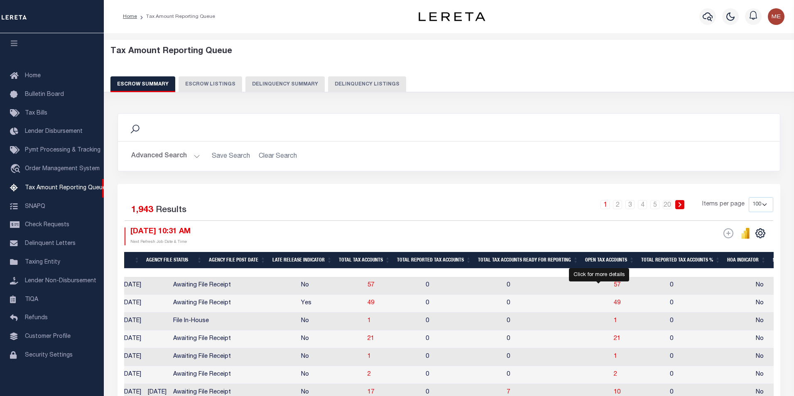
select select "100"
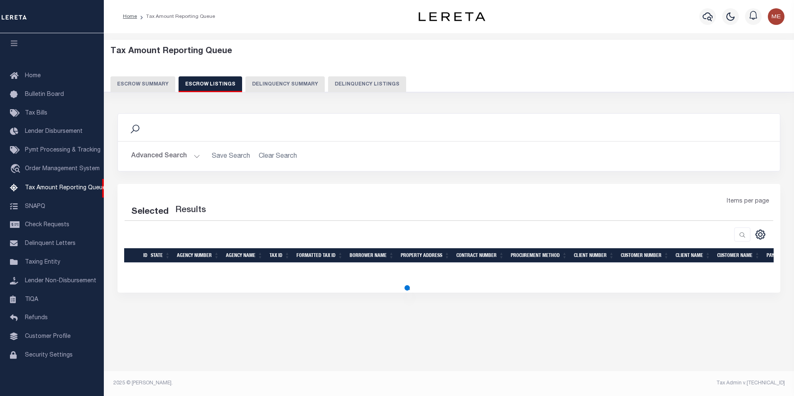
select select "100"
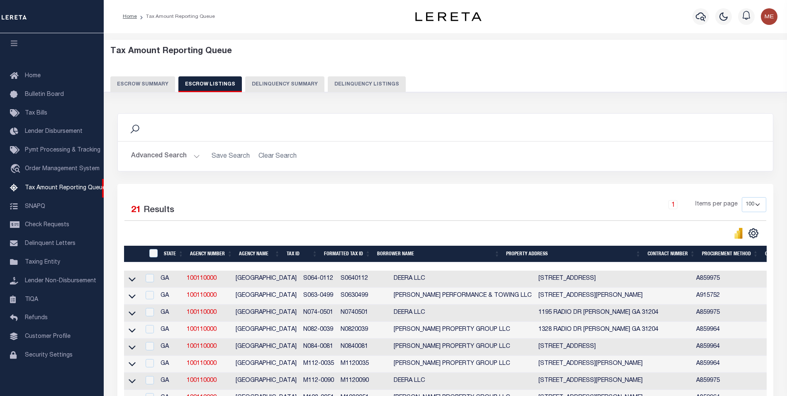
click at [303, 278] on td "S064-0112" at bounding box center [318, 279] width 37 height 17
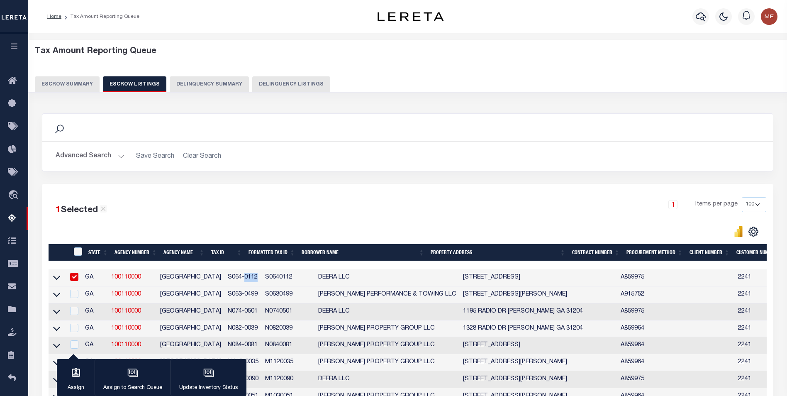
click at [303, 278] on tr "GA 100110000 BIBB COUNTY S064-0112 S0640112 DEERA LLC 1034 SPARKLE AVE MACON GA…" at bounding box center [595, 277] width 1093 height 17
click at [232, 276] on td "S064-0112" at bounding box center [243, 277] width 37 height 17
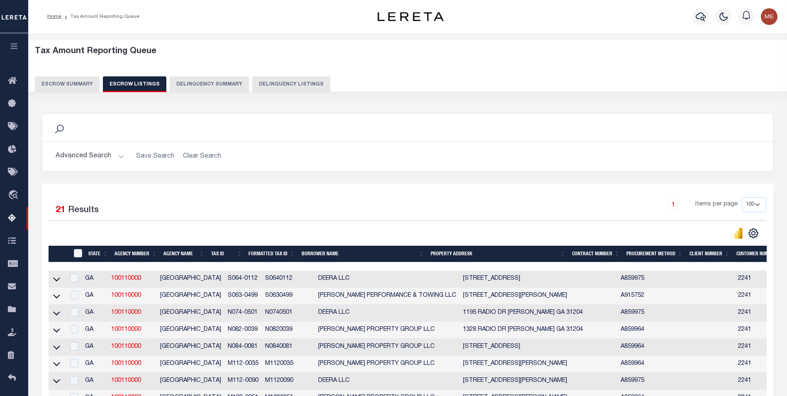
click at [232, 276] on td "S064-0112" at bounding box center [243, 279] width 37 height 17
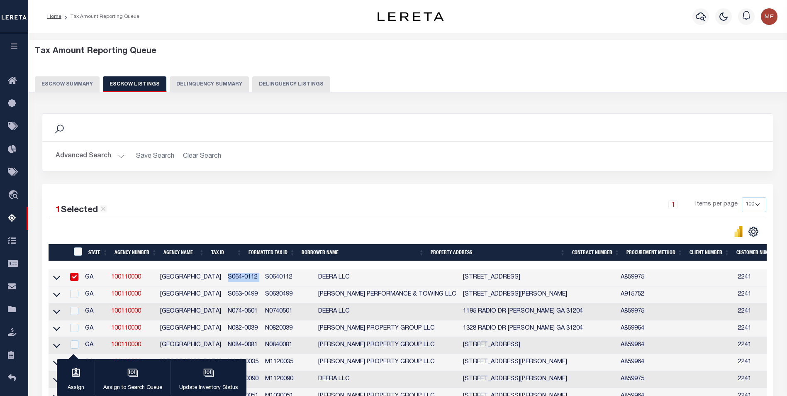
click at [232, 276] on td "S064-0112" at bounding box center [243, 277] width 37 height 17
checkbox input "false"
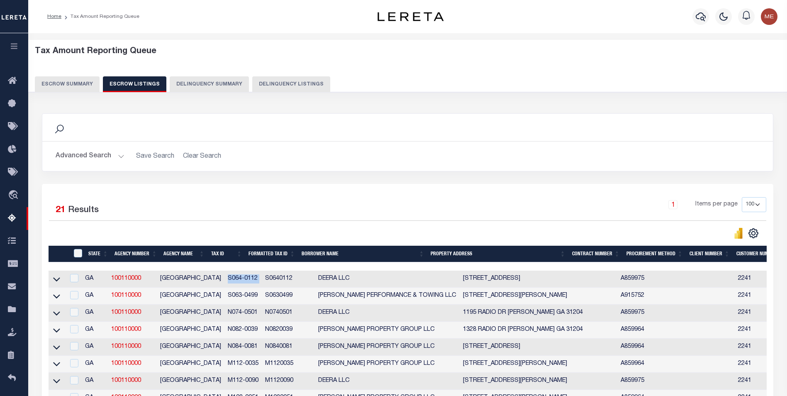
click at [115, 159] on button "Advanced Search" at bounding box center [90, 156] width 69 height 16
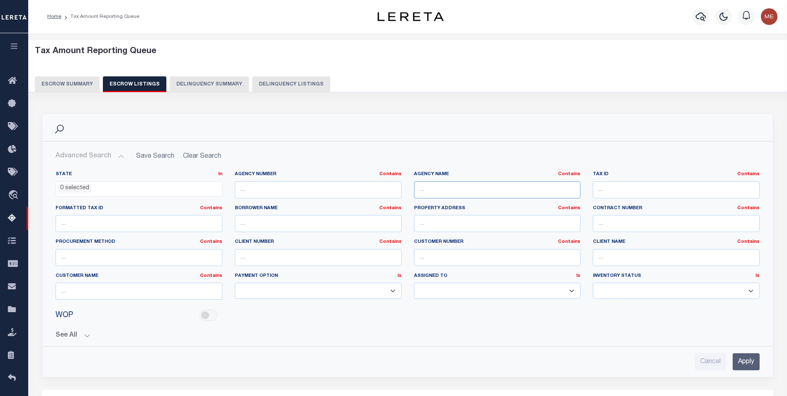
click at [457, 191] on input "text" at bounding box center [497, 189] width 167 height 17
click at [652, 189] on input "text" at bounding box center [676, 189] width 167 height 17
paste input "S064-0112"
type input "S064-0112"
click at [750, 357] on input "Apply" at bounding box center [746, 361] width 27 height 17
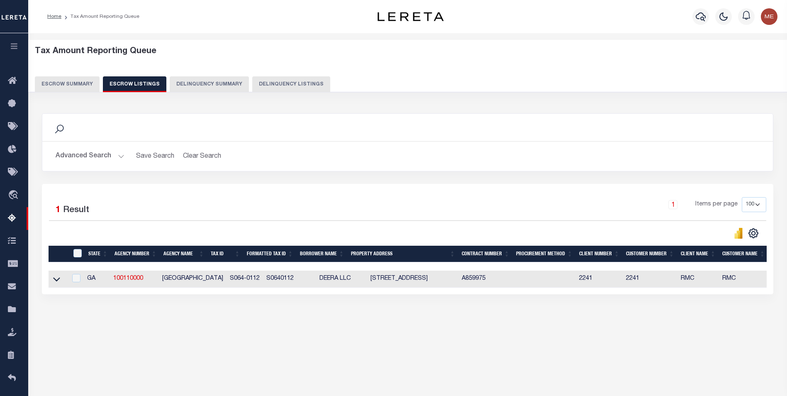
drag, startPoint x: 56, startPoint y: 285, endPoint x: 65, endPoint y: 282, distance: 9.1
click at [56, 284] on icon at bounding box center [56, 279] width 7 height 9
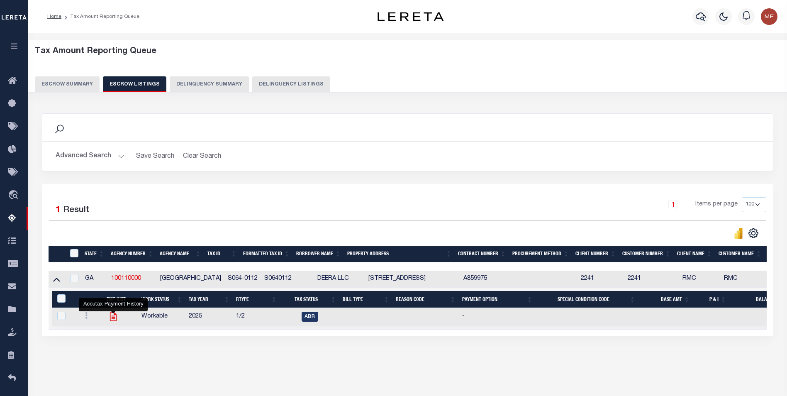
click at [113, 315] on icon "" at bounding box center [113, 317] width 7 height 9
checkbox input "true"
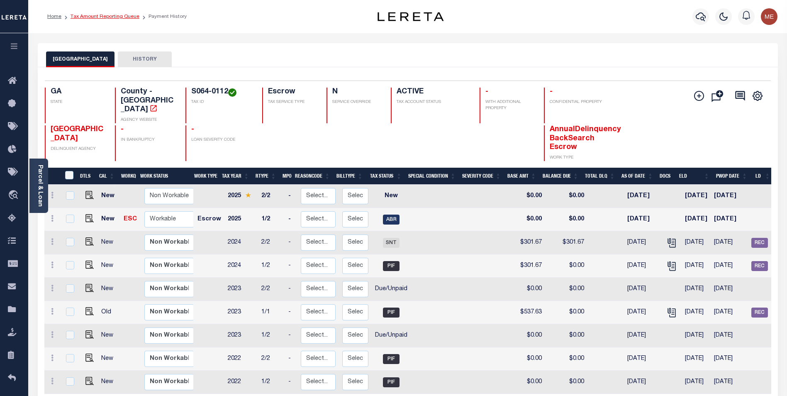
click at [120, 15] on link "Tax Amount Reporting Queue" at bounding box center [105, 16] width 69 height 5
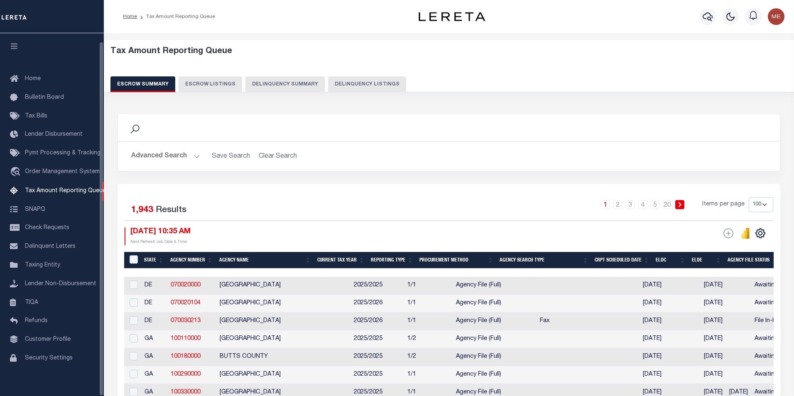
click at [245, 85] on button "Delinquency Summary" at bounding box center [284, 84] width 79 height 16
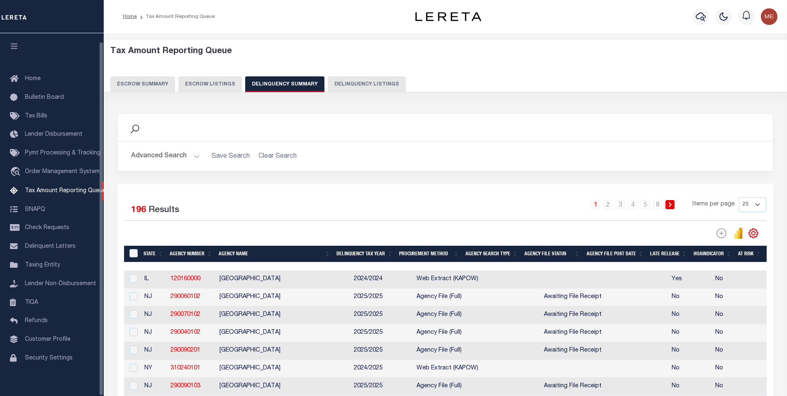
scroll to position [8, 0]
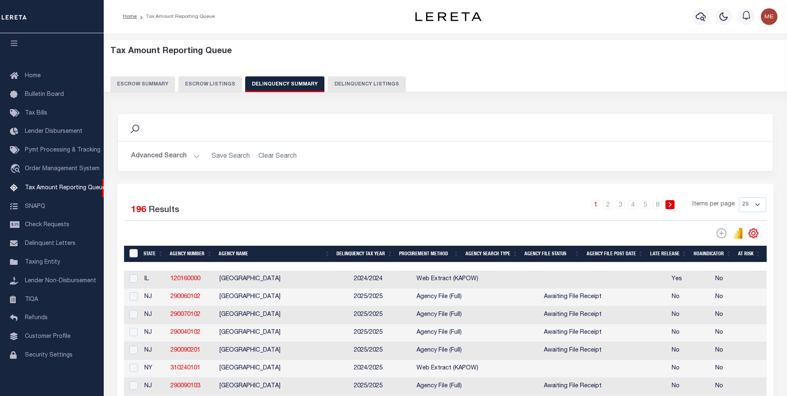
click at [190, 158] on button "Advanced Search" at bounding box center [165, 156] width 69 height 16
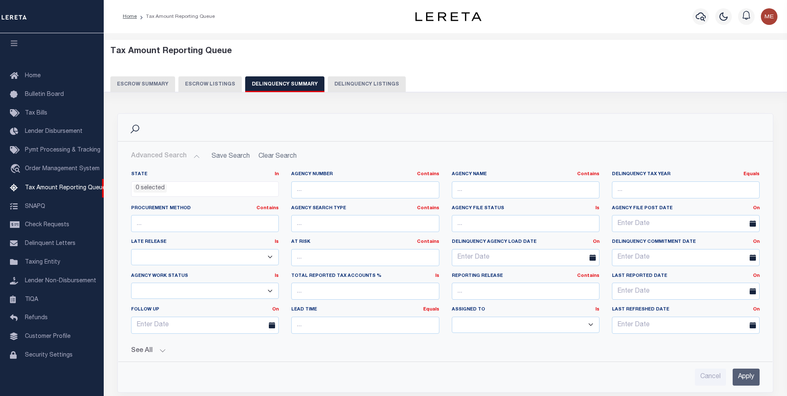
scroll to position [83, 0]
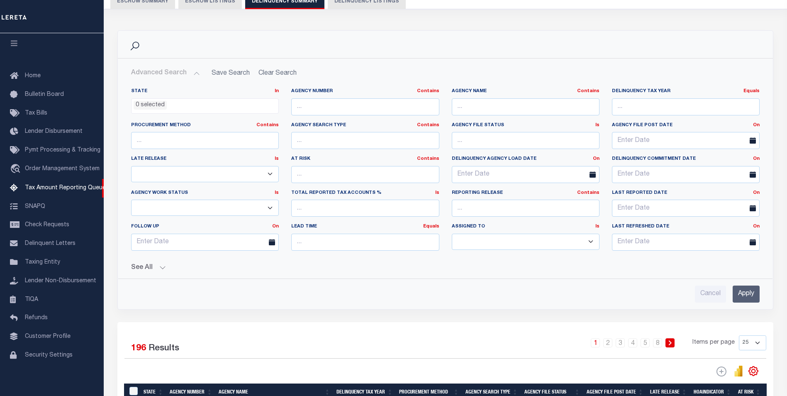
click at [163, 265] on button "See All" at bounding box center [445, 268] width 629 height 8
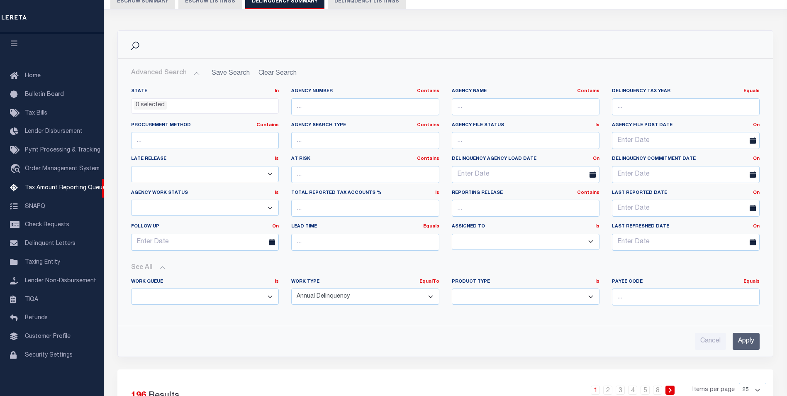
click at [163, 265] on button "See All" at bounding box center [445, 268] width 629 height 8
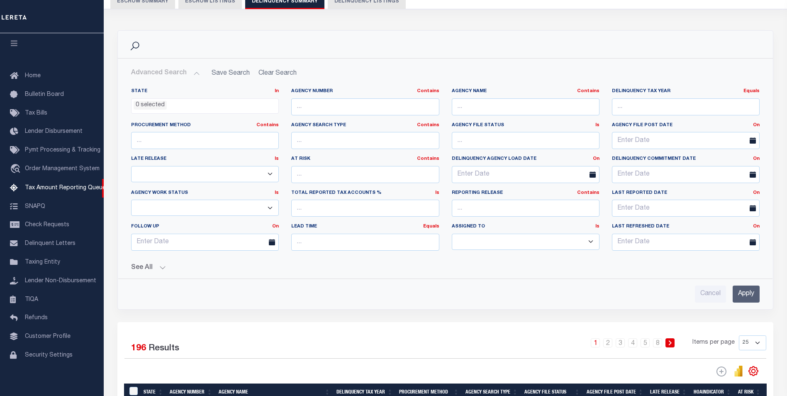
click at [743, 290] on input "Apply" at bounding box center [746, 294] width 27 height 17
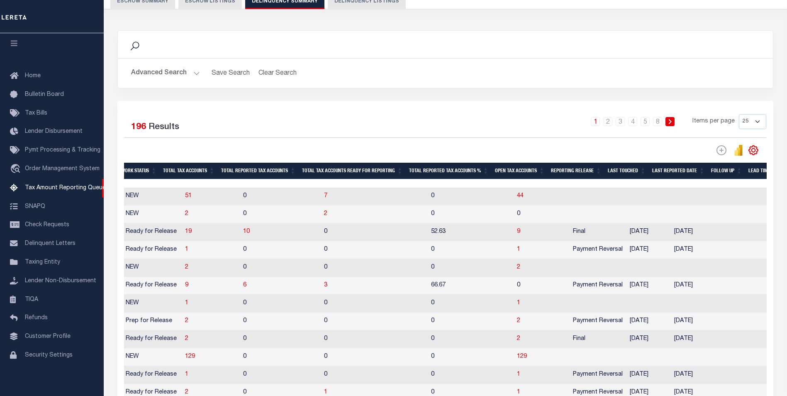
scroll to position [0, 872]
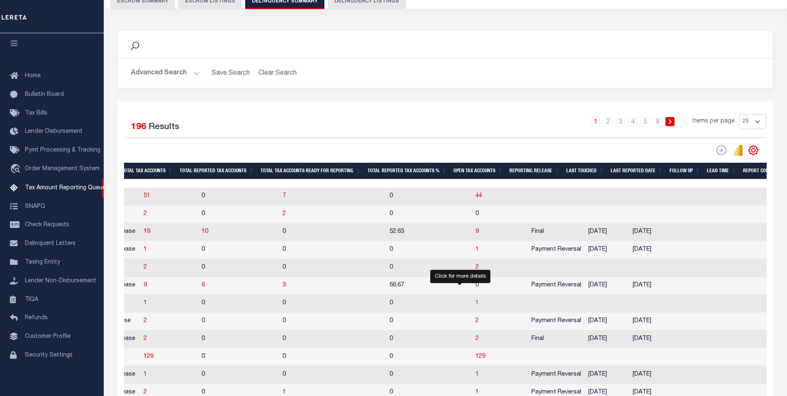
click at [476, 306] on span "1" at bounding box center [477, 303] width 3 height 6
select select "100"
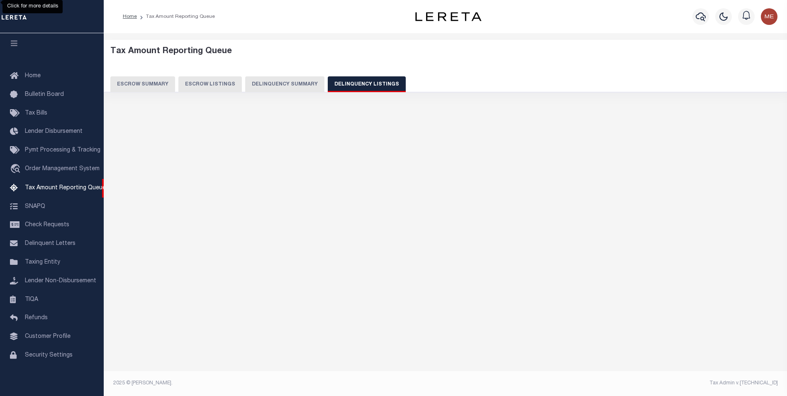
scroll to position [0, 0]
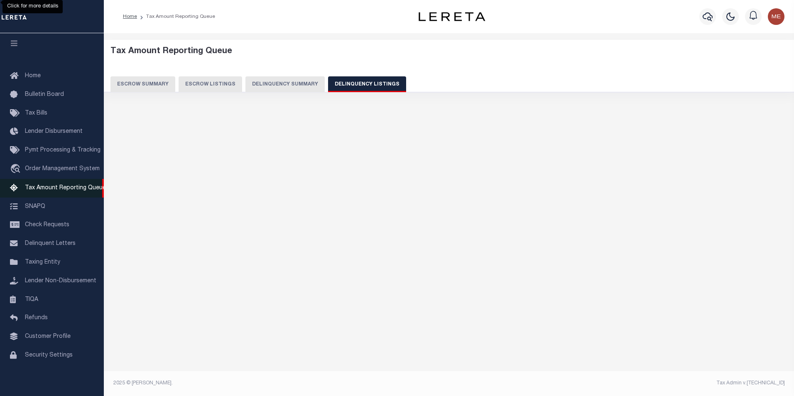
select select "100"
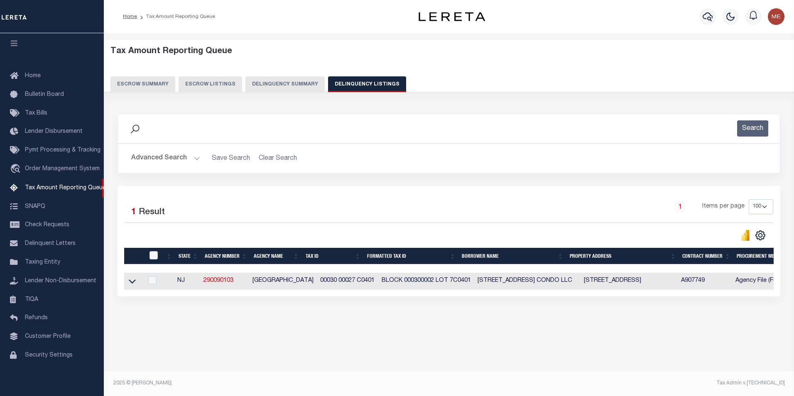
click at [322, 283] on td "00030 00027 C0401" at bounding box center [347, 281] width 61 height 17
checkbox input "true"
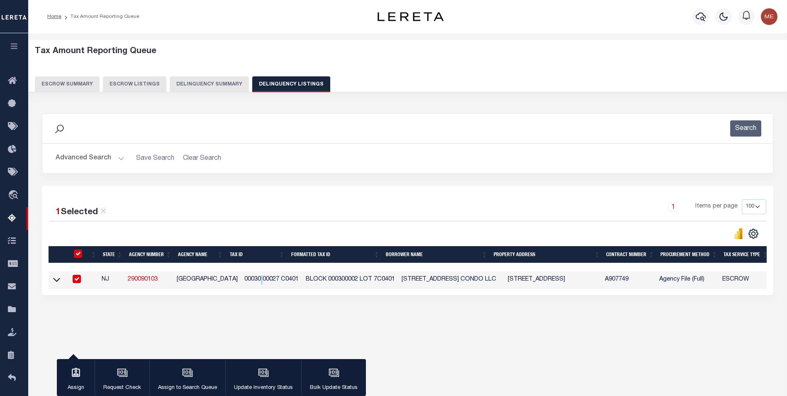
click at [303, 283] on td "00030 00027 C0401" at bounding box center [271, 279] width 61 height 17
checkbox input "false"
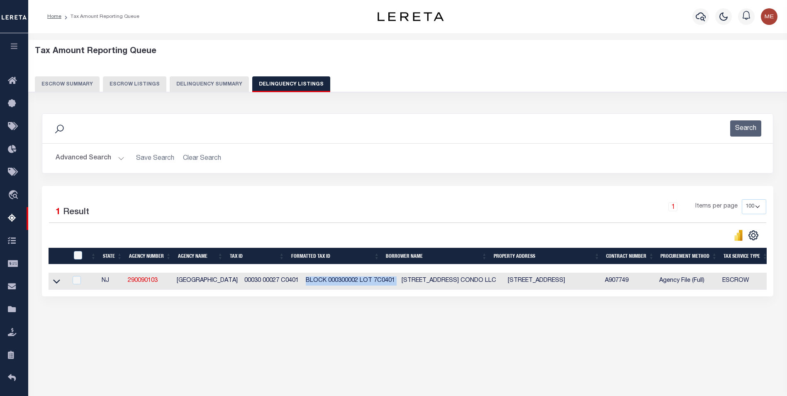
click at [322, 283] on td "BLOCK 000300002 LOT 7C0401" at bounding box center [351, 281] width 96 height 17
checkbox input "true"
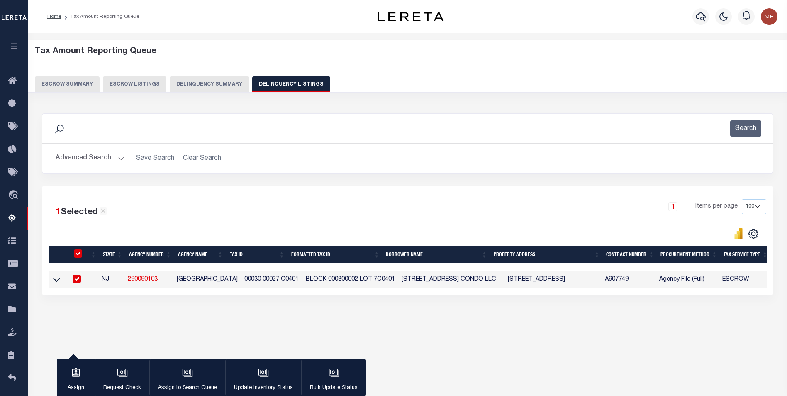
click at [241, 277] on td "00030 00027 C0401" at bounding box center [271, 279] width 61 height 17
checkbox input "false"
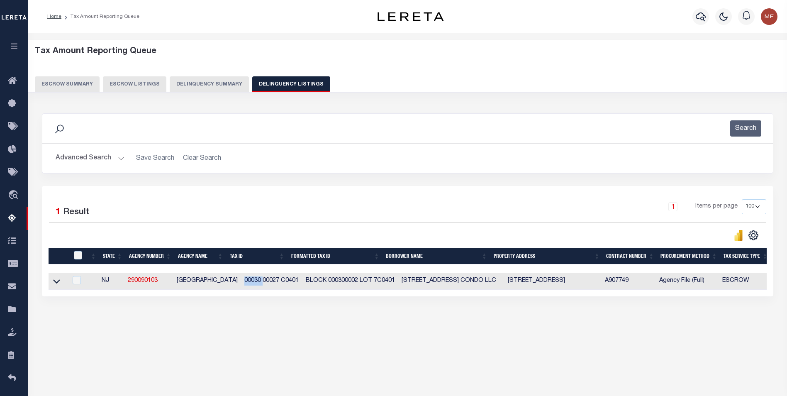
click at [241, 277] on td "00030 00027 C0401" at bounding box center [271, 281] width 61 height 17
checkbox input "true"
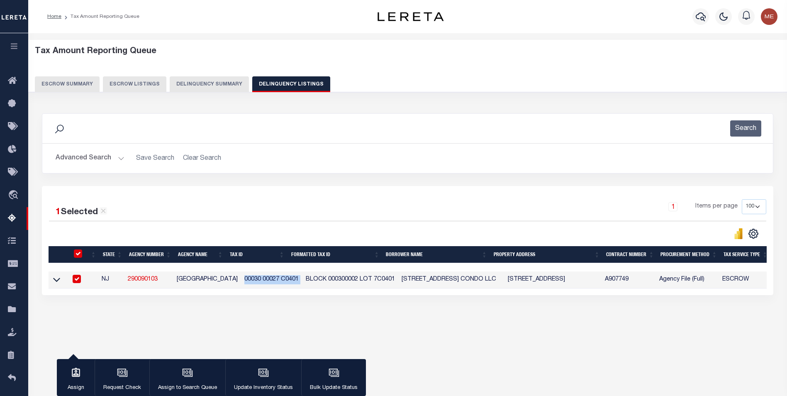
click at [241, 277] on td "00030 00027 C0401" at bounding box center [271, 279] width 61 height 17
checkbox input "false"
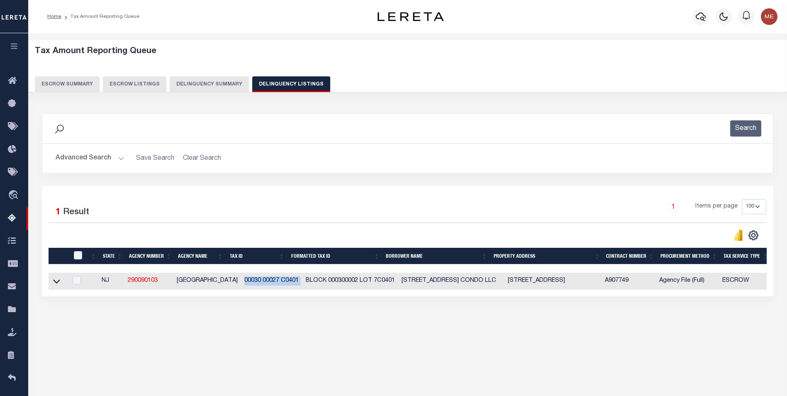
click at [261, 280] on td "00030 00027 C0401" at bounding box center [271, 281] width 61 height 17
checkbox input "true"
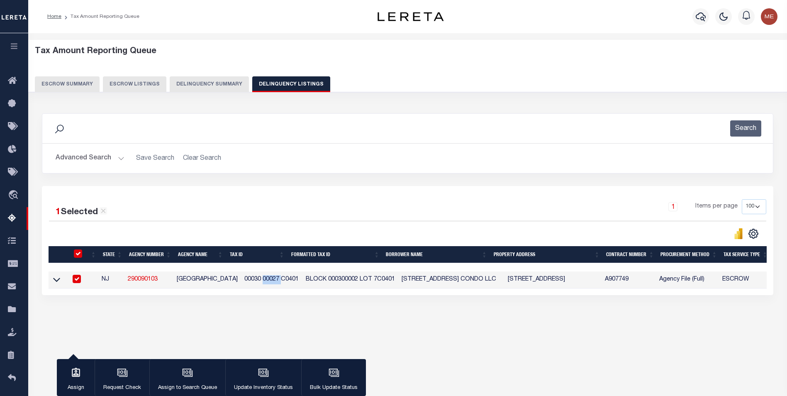
click at [261, 280] on td "00030 00027 C0401" at bounding box center [271, 279] width 61 height 17
checkbox input "false"
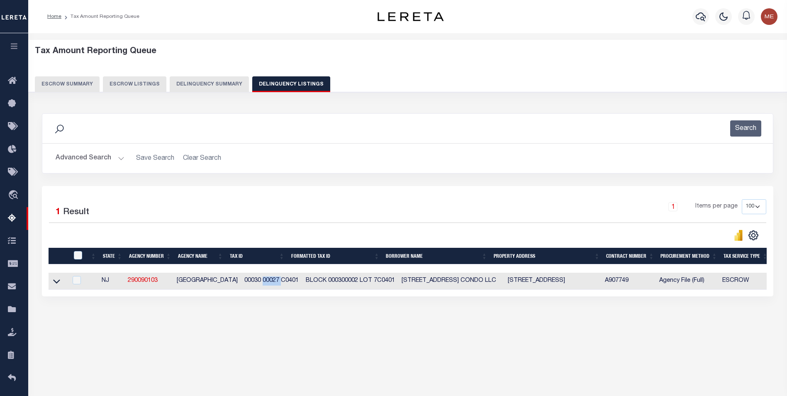
drag, startPoint x: 261, startPoint y: 280, endPoint x: 249, endPoint y: 284, distance: 12.5
click at [249, 284] on td "00030 00027 C0401" at bounding box center [271, 281] width 61 height 17
checkbox input "true"
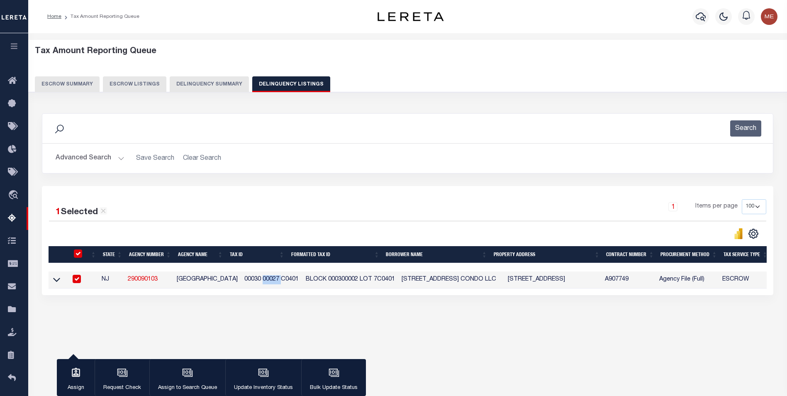
click at [249, 284] on td "00030 00027 C0401" at bounding box center [271, 279] width 61 height 17
checkbox input "false"
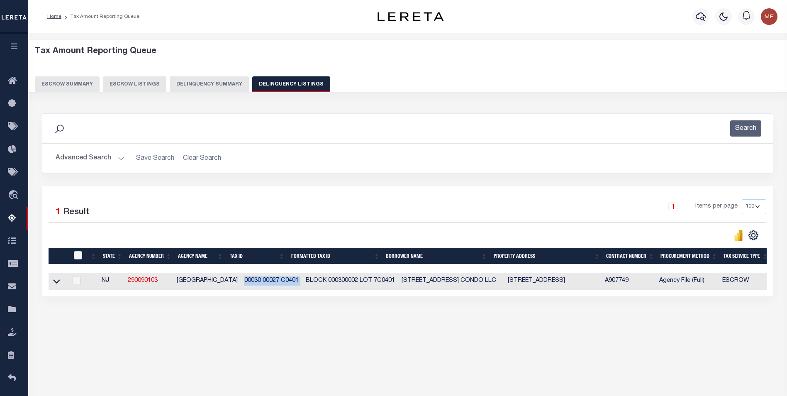
click at [249, 284] on td "00030 00027 C0401" at bounding box center [271, 281] width 61 height 17
checkbox input "true"
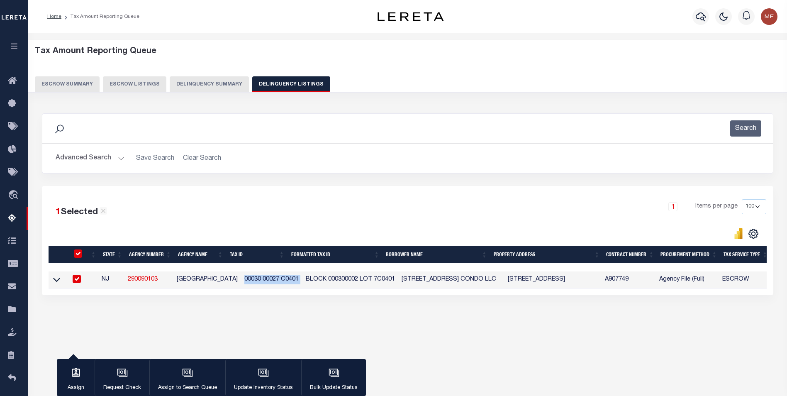
copy td "00030 00027 C0401"
click at [109, 163] on button "Advanced Search" at bounding box center [90, 158] width 69 height 16
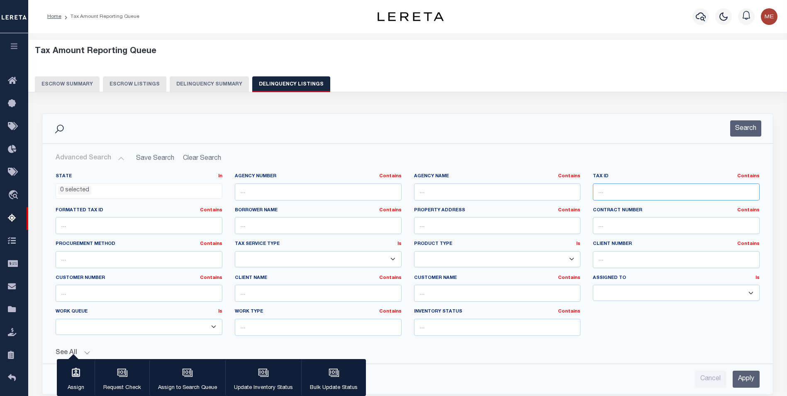
click at [596, 192] on input "text" at bounding box center [676, 191] width 167 height 17
paste input "00030 00027 C0401"
click at [756, 386] on input "Apply" at bounding box center [746, 379] width 27 height 17
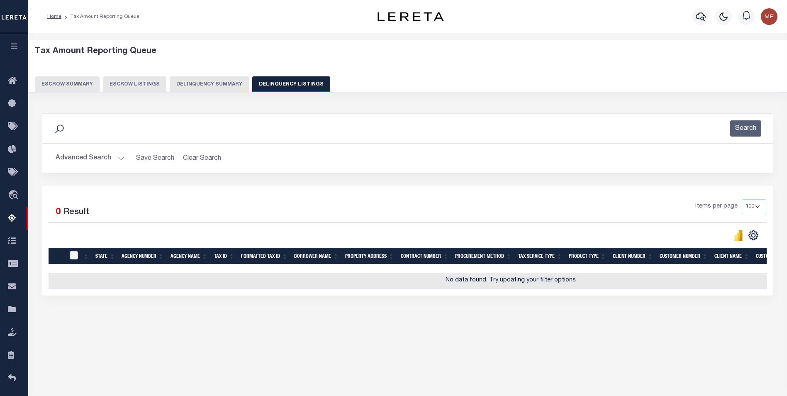
click at [113, 162] on button "Advanced Search" at bounding box center [90, 158] width 69 height 16
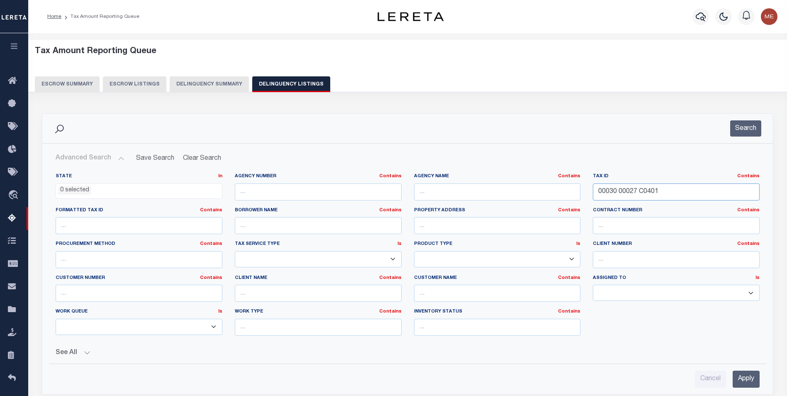
click at [704, 187] on input "00030 00027 C0401" at bounding box center [676, 191] width 167 height 17
paste input "text"
click at [737, 374] on input "Apply" at bounding box center [746, 379] width 27 height 17
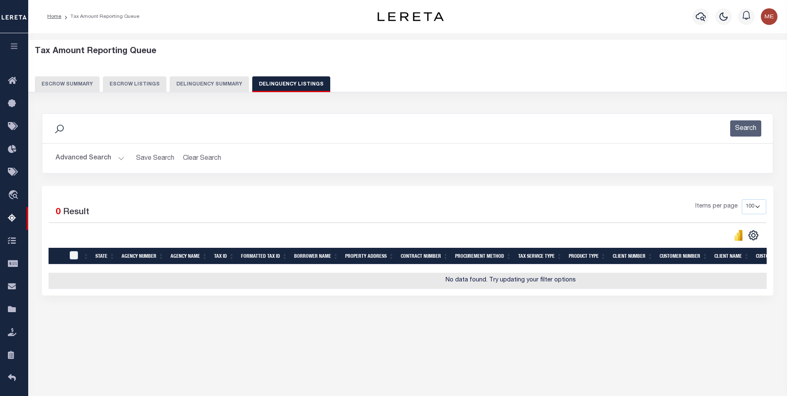
click at [109, 164] on button "Advanced Search" at bounding box center [90, 158] width 69 height 16
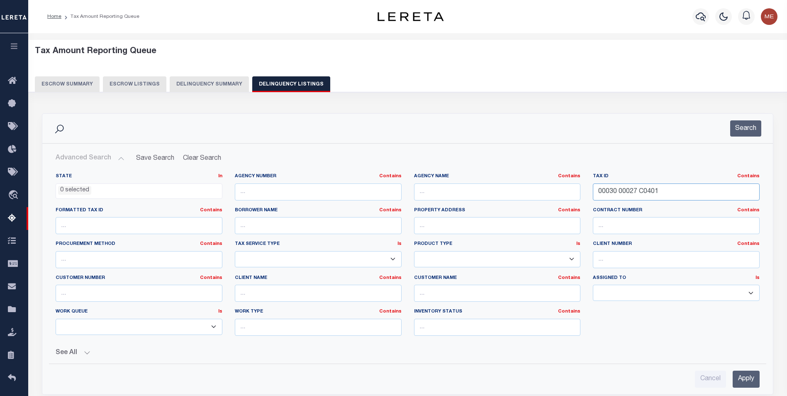
click at [680, 195] on input "00030 00027 C0401" at bounding box center [676, 191] width 167 height 17
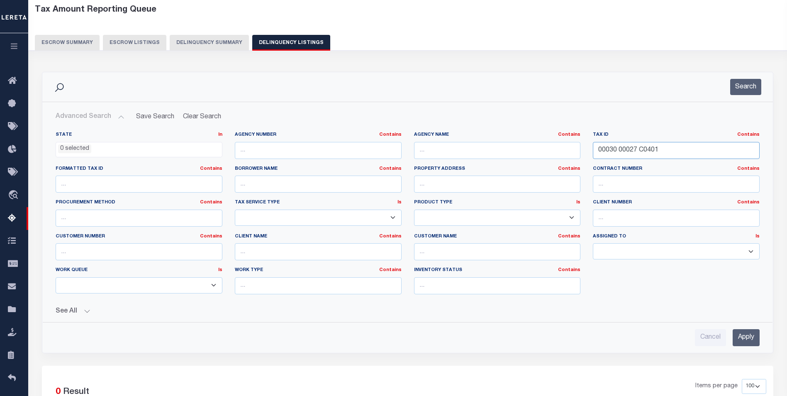
type input "00030 00027 C0401"
click at [746, 337] on input "Apply" at bounding box center [746, 337] width 27 height 17
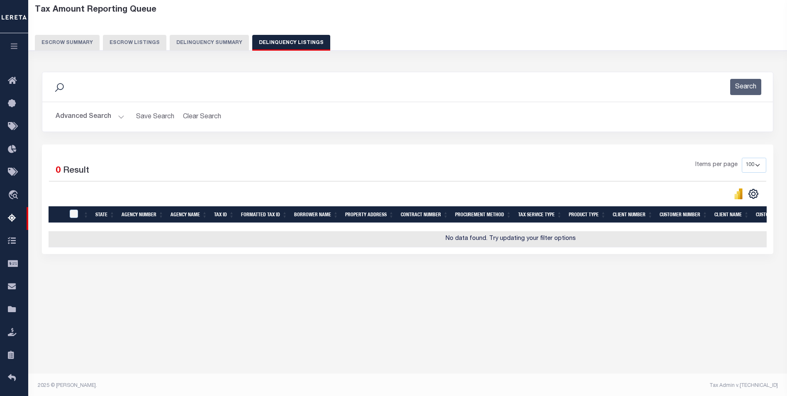
click at [213, 42] on button "Delinquency Summary" at bounding box center [209, 43] width 79 height 16
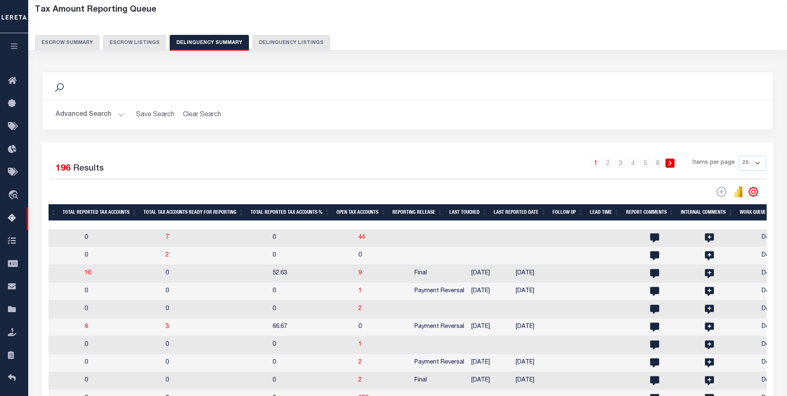
scroll to position [166, 0]
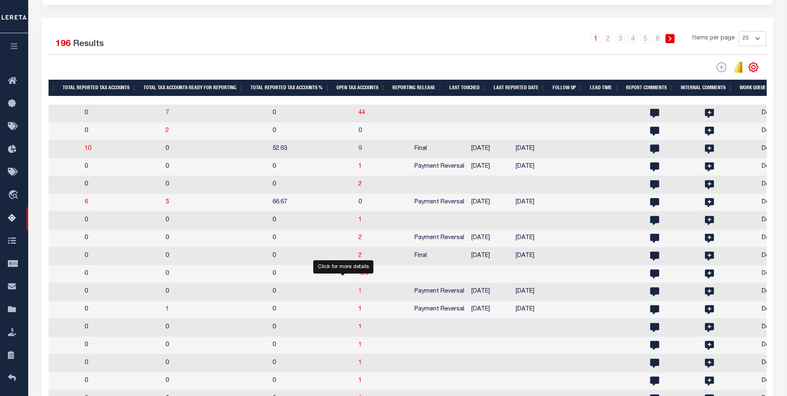
click at [359, 294] on span "1" at bounding box center [360, 292] width 3 height 6
select select "100"
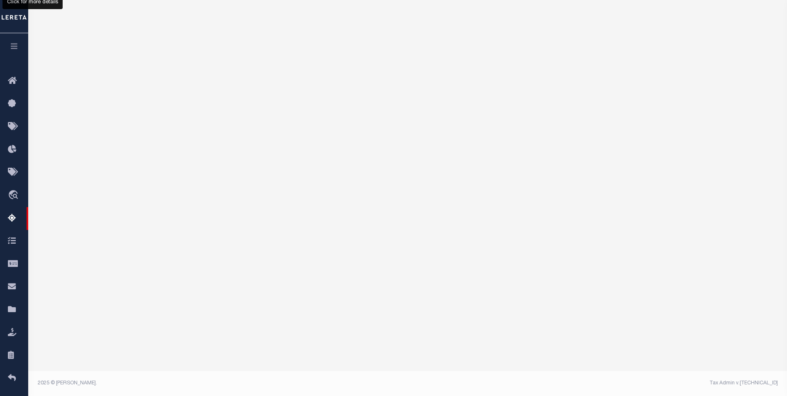
select select "100"
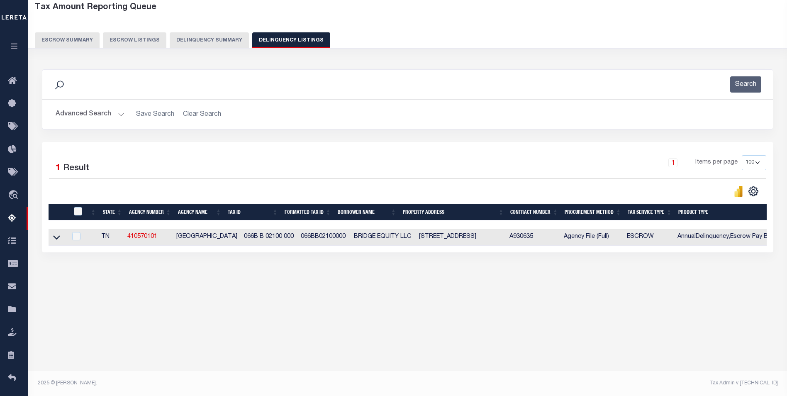
scroll to position [0, 0]
click at [261, 239] on td "066B B 02100 000" at bounding box center [269, 237] width 57 height 17
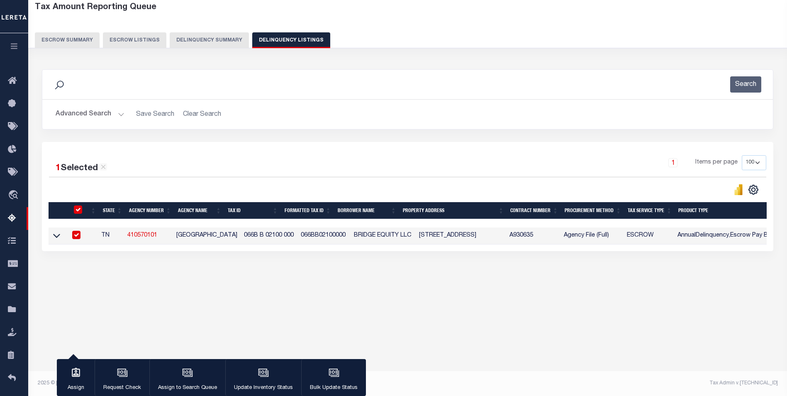
checkbox input "true"
click at [261, 239] on td "066B B 02100 000" at bounding box center [269, 235] width 57 height 17
checkbox input "false"
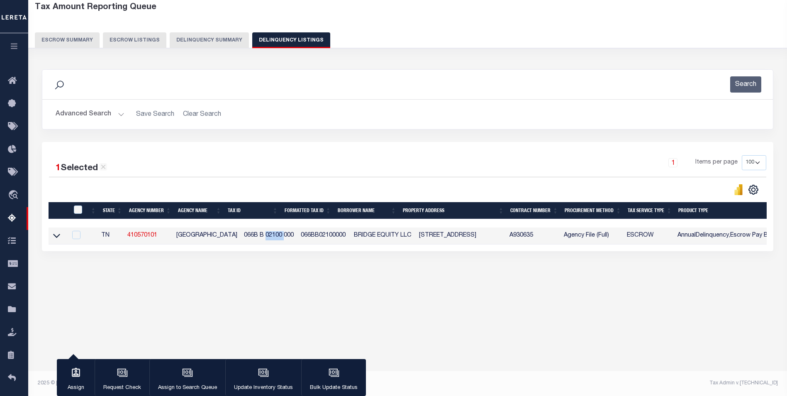
checkbox input "false"
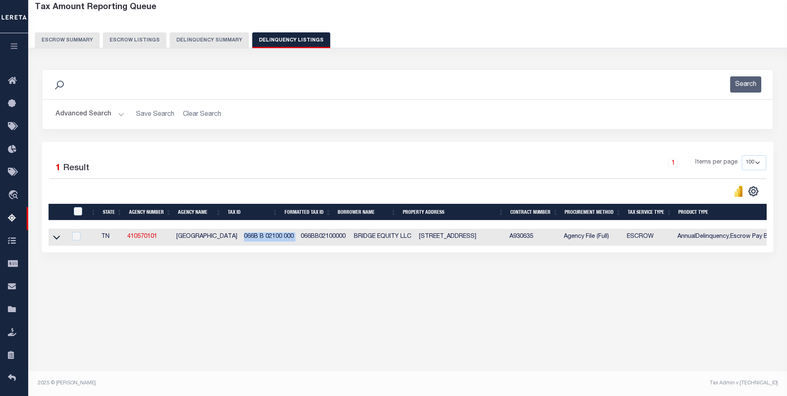
click at [261, 239] on td "066B B 02100 000" at bounding box center [269, 237] width 57 height 17
checkbox input "true"
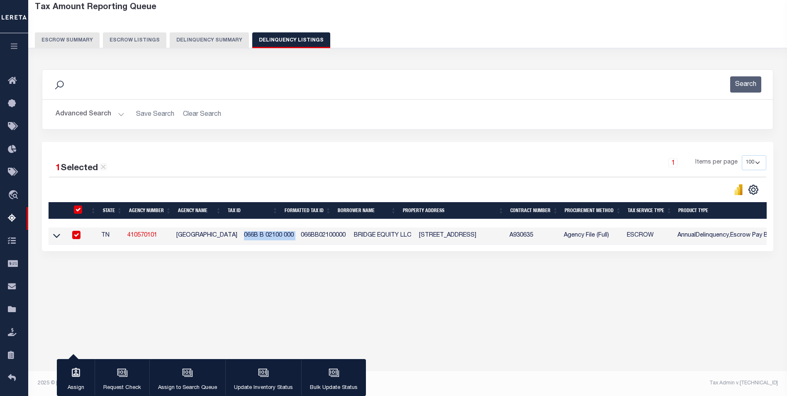
copy td "066B B 02100 000"
click at [123, 114] on button "Advanced Search" at bounding box center [90, 114] width 69 height 16
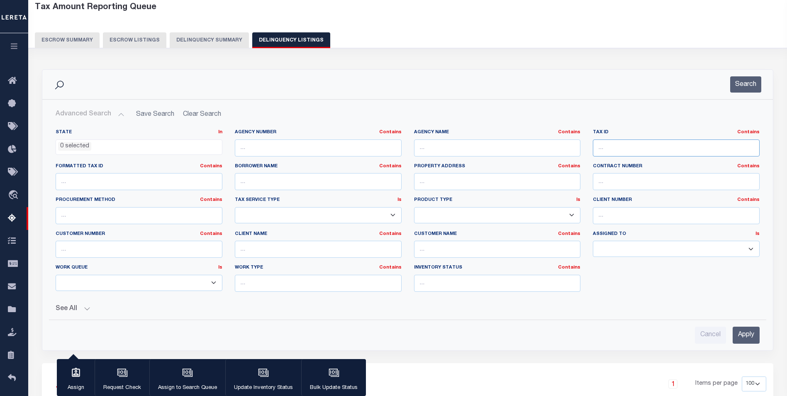
click at [696, 147] on input "text" at bounding box center [676, 147] width 167 height 17
paste input "066B B 02100 000"
type input "066B B 02100 000"
click at [753, 333] on input "Apply" at bounding box center [746, 335] width 27 height 17
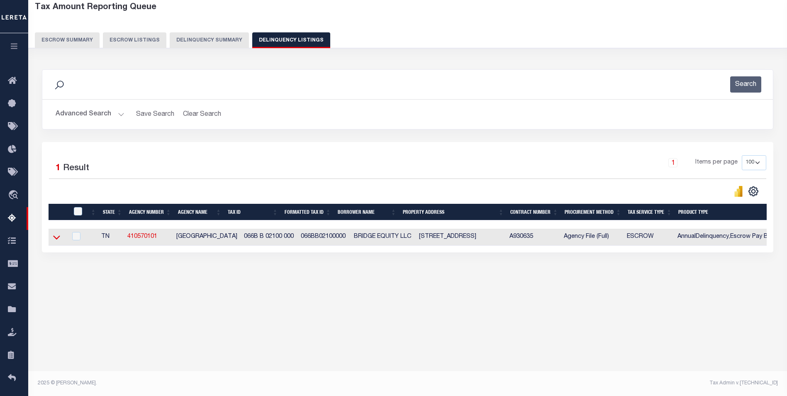
click at [55, 241] on icon at bounding box center [56, 237] width 7 height 9
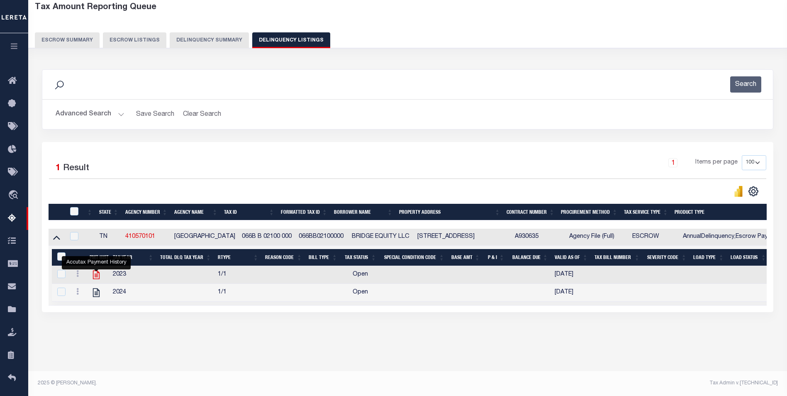
click at [97, 277] on icon "" at bounding box center [96, 274] width 11 height 11
checkbox input "true"
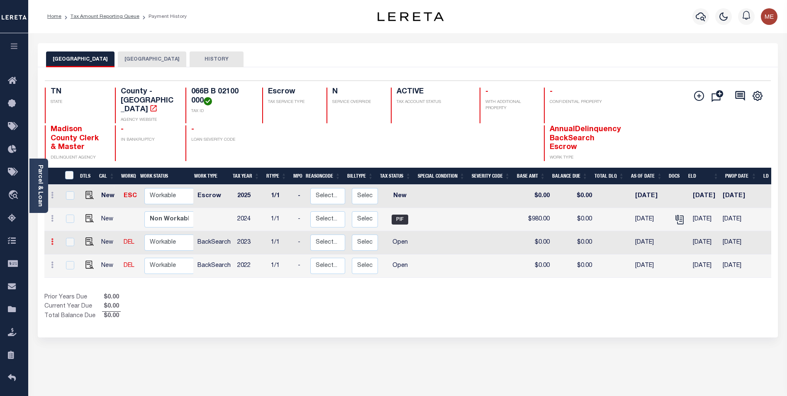
click at [49, 240] on link at bounding box center [52, 243] width 9 height 7
click at [50, 216] on link at bounding box center [52, 219] width 9 height 7
click at [61, 240] on link at bounding box center [72, 247] width 28 height 14
type input "$980.00"
type input "$0.00"
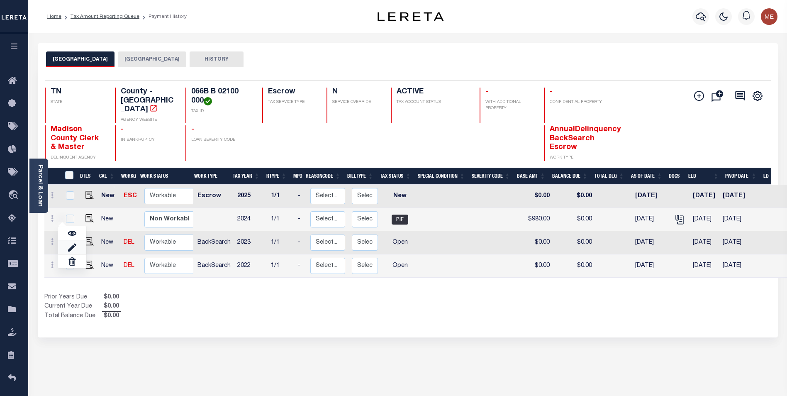
type input "35640"
type input "[DATE]"
select select "PIF"
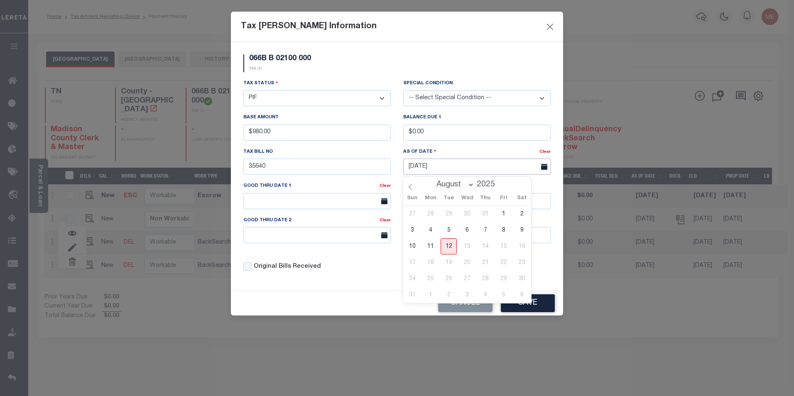
click at [419, 172] on input "[DATE]" at bounding box center [476, 167] width 147 height 16
click at [425, 166] on input "[DATE]" at bounding box center [476, 167] width 147 height 16
click at [412, 187] on icon at bounding box center [410, 187] width 6 height 6
select select "6"
click at [445, 213] on span "1" at bounding box center [448, 214] width 16 height 16
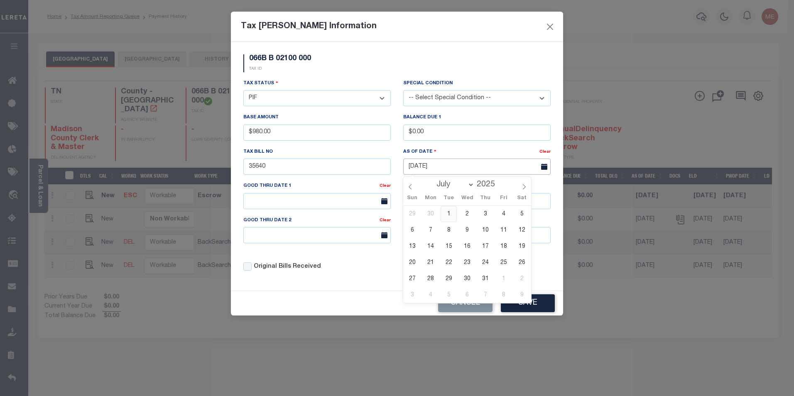
type input "[DATE]"
click at [291, 131] on input "$980.00" at bounding box center [316, 133] width 147 height 16
click at [289, 166] on input "35640" at bounding box center [316, 167] width 147 height 16
click at [443, 129] on input "$0.00" at bounding box center [476, 133] width 147 height 16
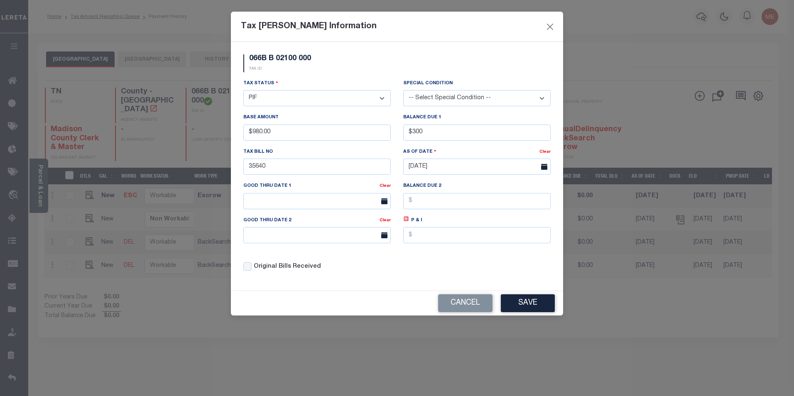
type input "$300.00"
click at [305, 97] on select "- Select Status - Open Due/Unpaid Paid Incomplete No Tax Due Internal Refund Pr…" at bounding box center [316, 98] width 147 height 16
select select "DUE"
click at [243, 90] on select "- Select Status - Open Due/Unpaid Paid Incomplete No Tax Due Internal Refund Pr…" at bounding box center [316, 98] width 147 height 16
click at [504, 311] on button "Save" at bounding box center [528, 303] width 54 height 18
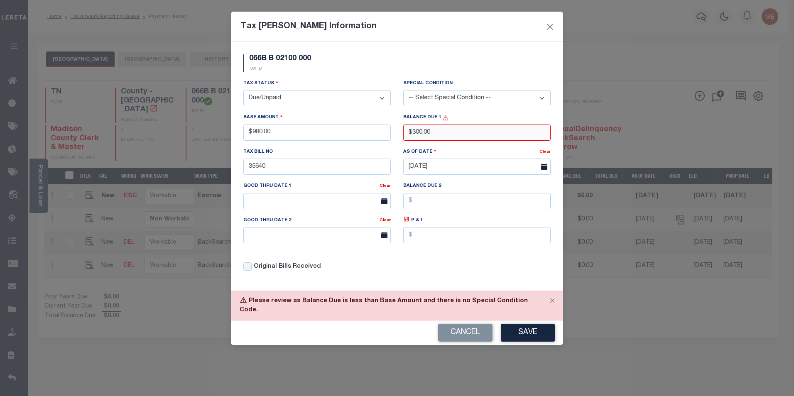
click at [437, 134] on input "$300.00" at bounding box center [476, 133] width 147 height 16
type input "$980.00"
click at [536, 325] on button "Save" at bounding box center [528, 333] width 54 height 18
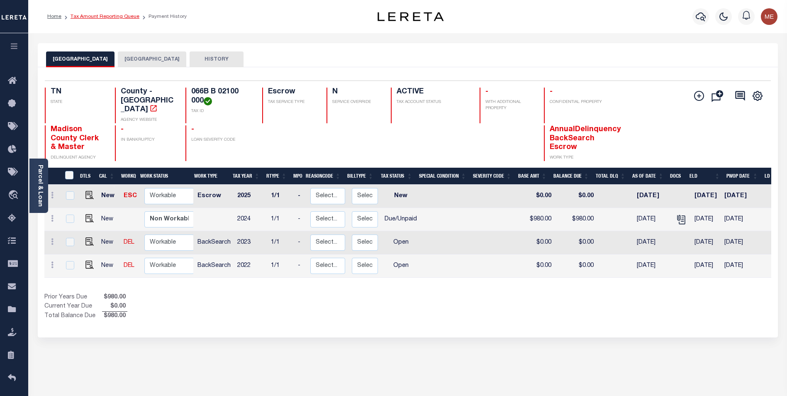
click at [127, 17] on link "Tax Amount Reporting Queue" at bounding box center [105, 16] width 69 height 5
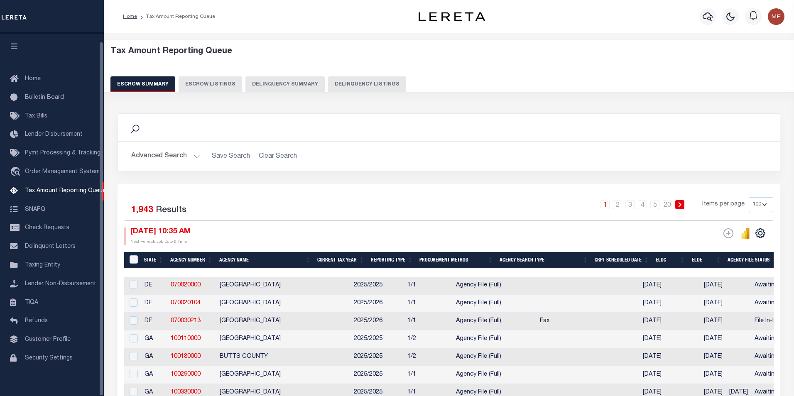
click at [355, 83] on button "Delinquency Listings" at bounding box center [367, 84] width 78 height 16
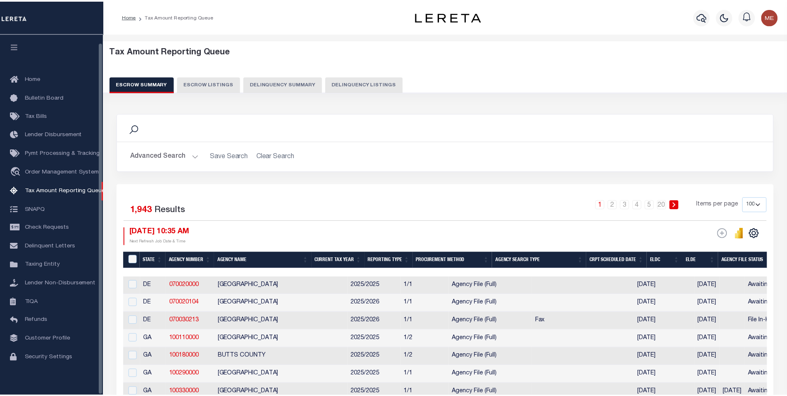
scroll to position [8, 0]
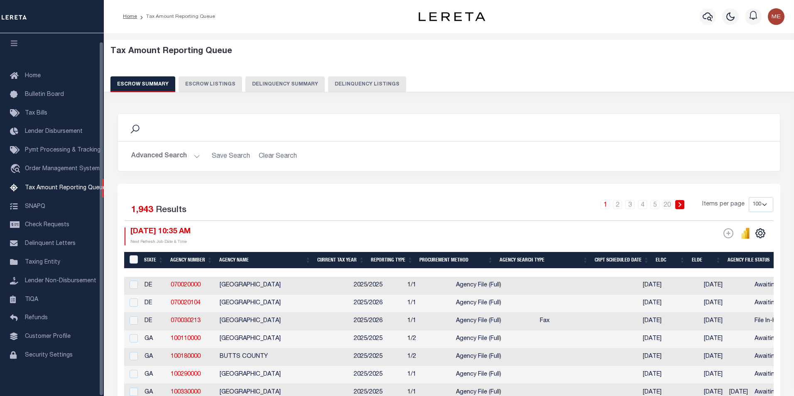
select select "100"
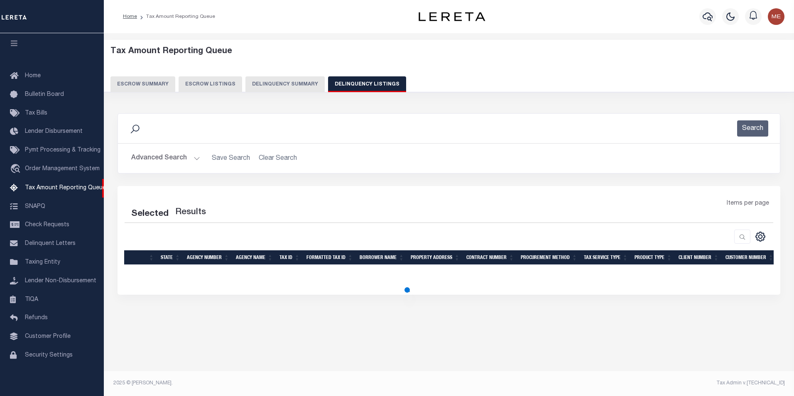
select select "100"
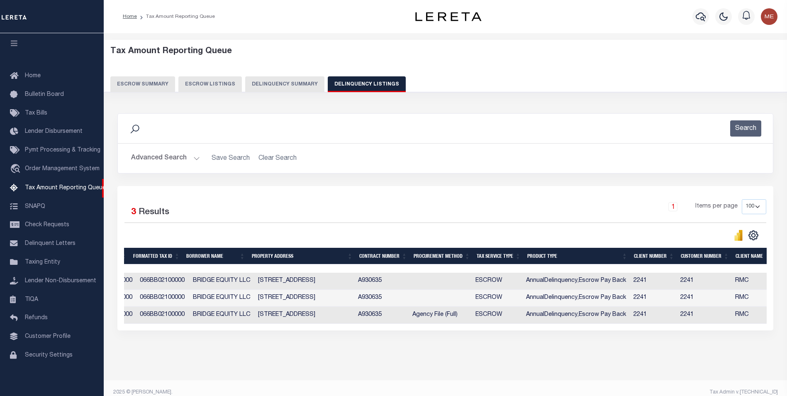
scroll to position [0, 0]
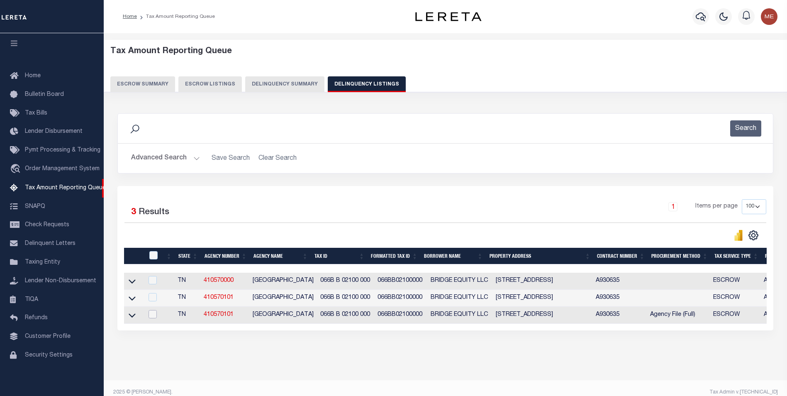
click at [151, 317] on input "checkbox" at bounding box center [153, 314] width 8 height 8
checkbox input "true"
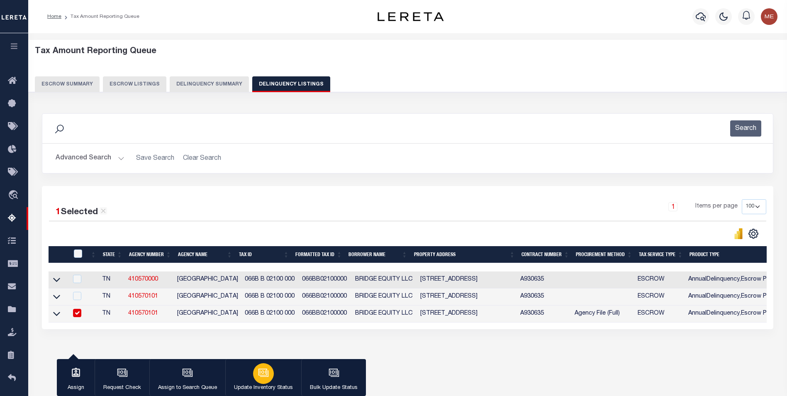
click at [264, 367] on div "button" at bounding box center [263, 373] width 21 height 21
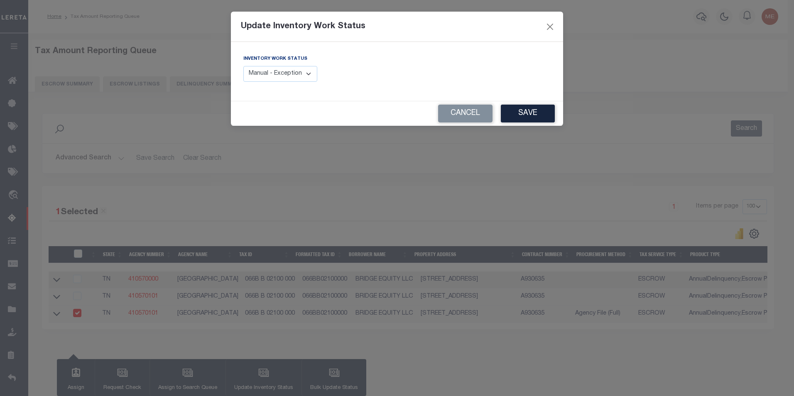
click at [277, 75] on select "Manual - Exception Pended - Awaiting Search Late Add Exception Completed" at bounding box center [280, 74] width 74 height 16
select select "4"
click at [243, 66] on select "Manual - Exception Pended - Awaiting Search Late Add Exception Completed" at bounding box center [280, 74] width 74 height 16
click at [521, 113] on button "Save" at bounding box center [528, 114] width 54 height 18
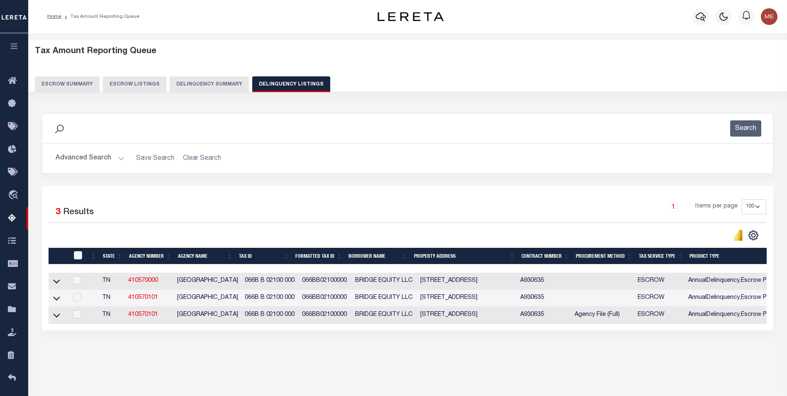
click at [266, 320] on td "066B B 02100 000" at bounding box center [270, 315] width 57 height 17
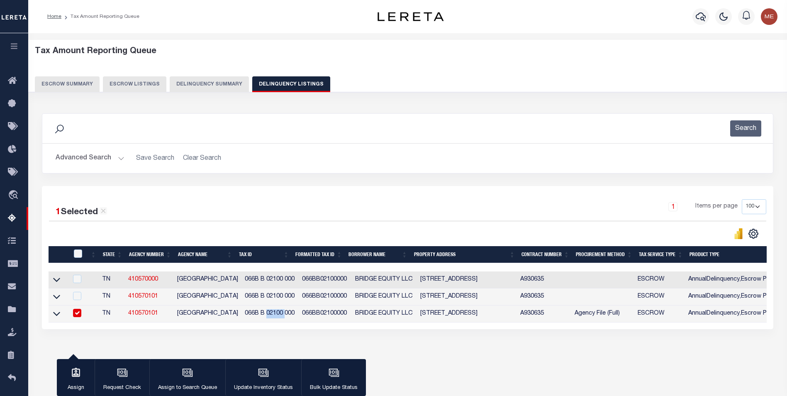
click at [266, 320] on td "066B B 02100 000" at bounding box center [270, 314] width 57 height 17
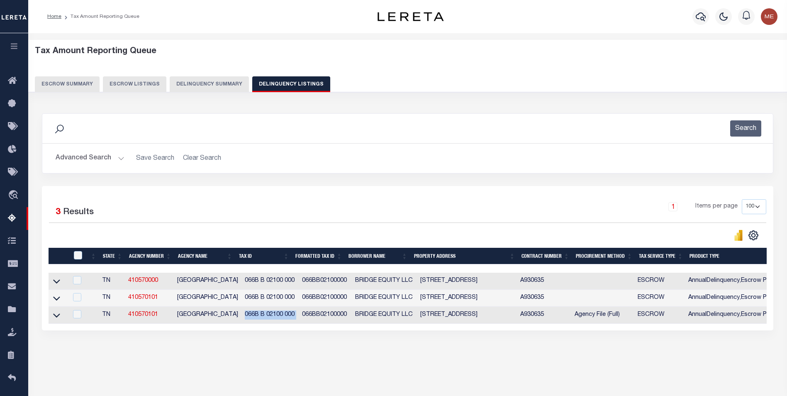
click at [266, 320] on td "066B B 02100 000" at bounding box center [270, 315] width 57 height 17
checkbox input "true"
